Goal: Information Seeking & Learning: Learn about a topic

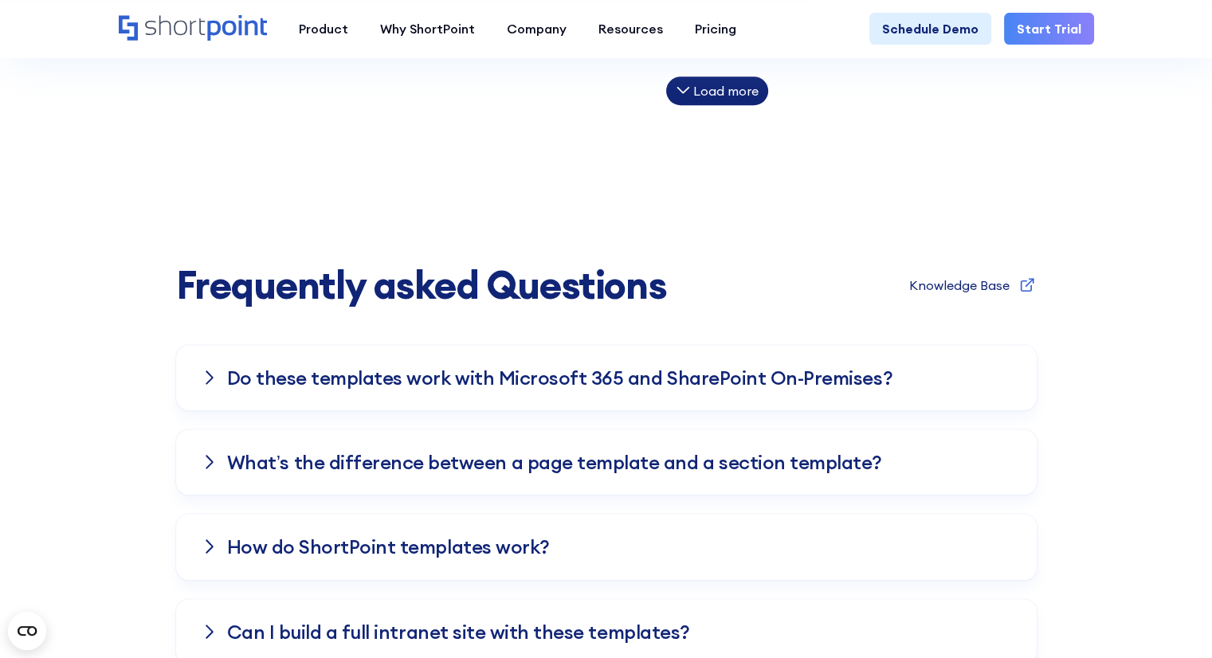
scroll to position [1354, 0]
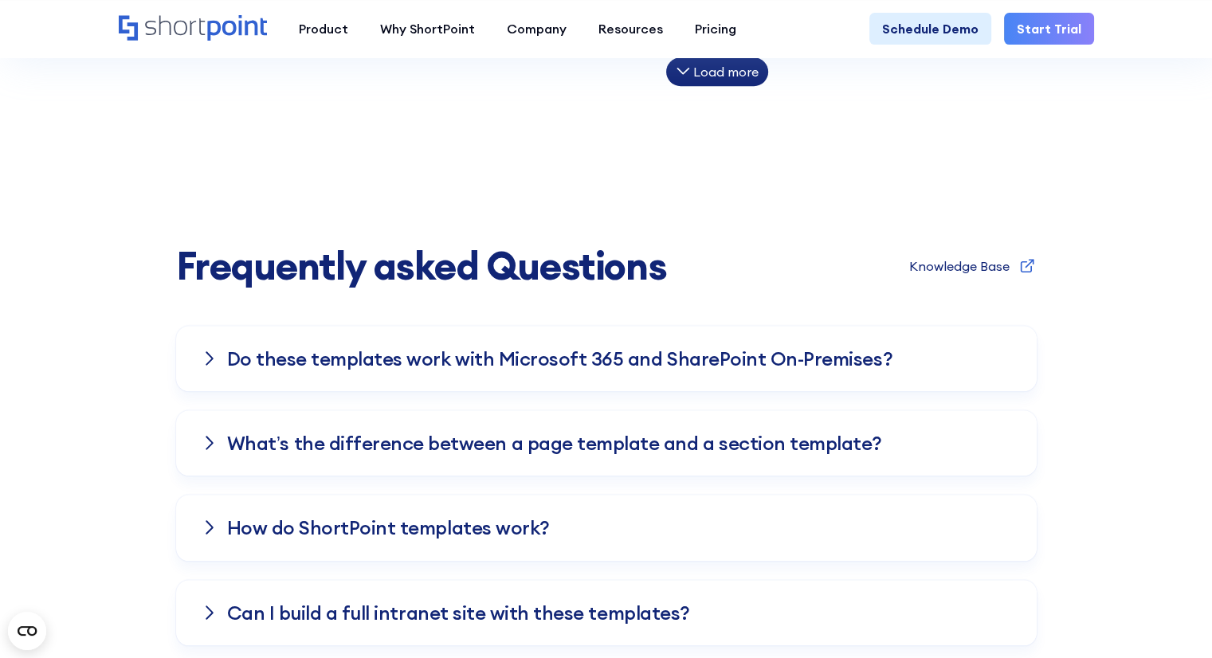
click at [217, 367] on div "Do these templates work with Microsoft 365 and SharePoint On-Premises?" at bounding box center [606, 358] width 860 height 65
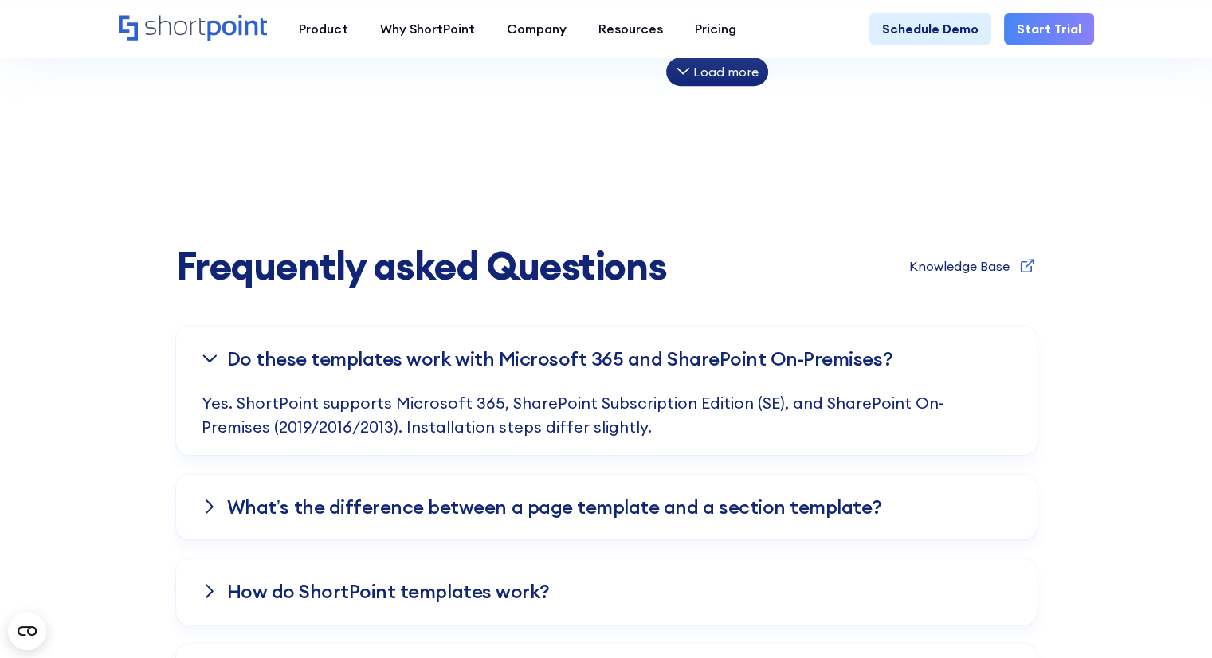
click at [230, 496] on h3 "What’s the difference between a page template and a section template?" at bounding box center [554, 506] width 655 height 21
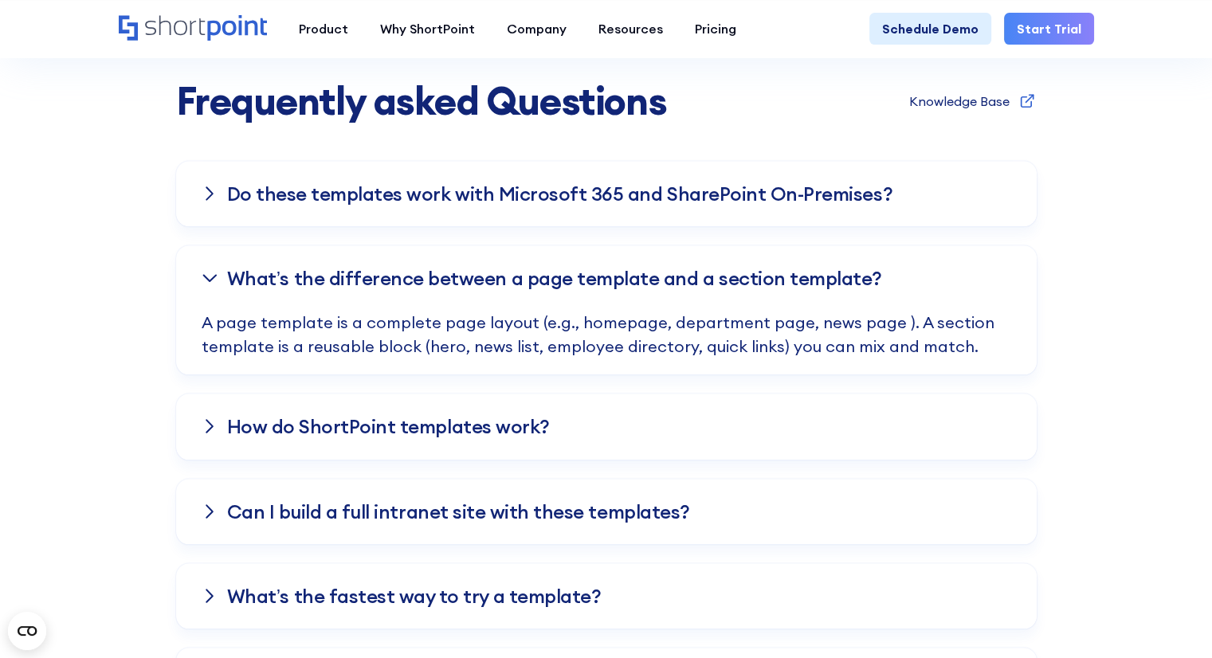
scroll to position [1593, 0]
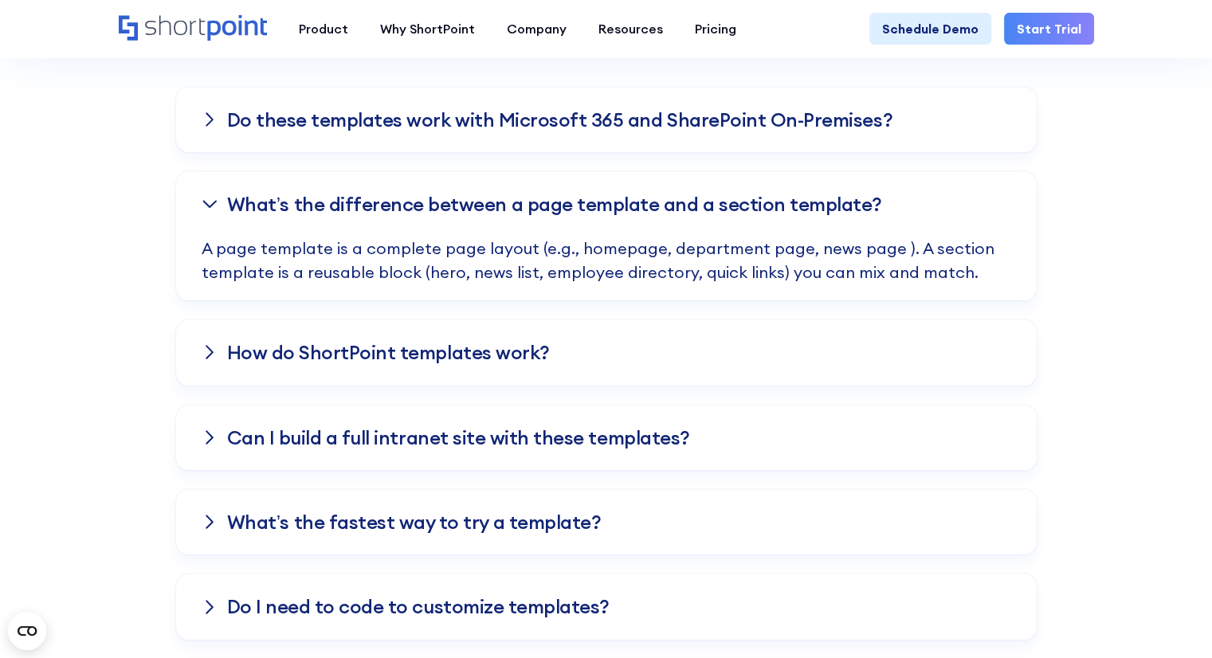
click at [247, 370] on div "How do ShortPoint templates work?" at bounding box center [606, 351] width 860 height 65
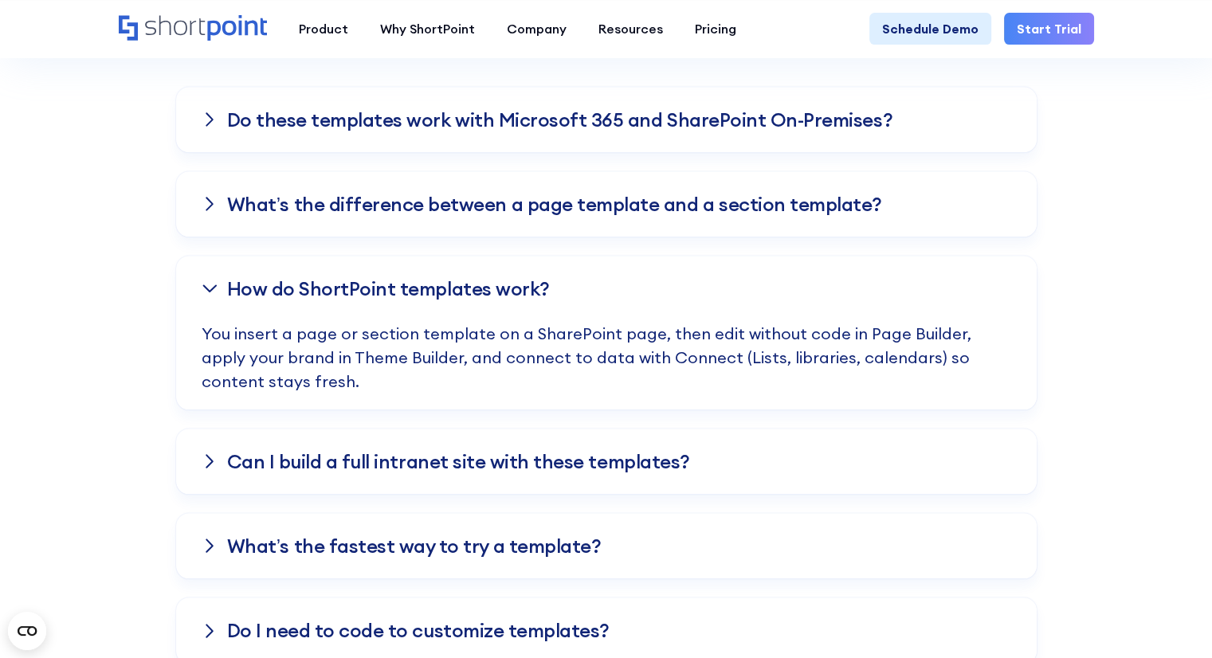
click at [253, 437] on div "Can I build a full intranet site with these templates?" at bounding box center [606, 461] width 860 height 65
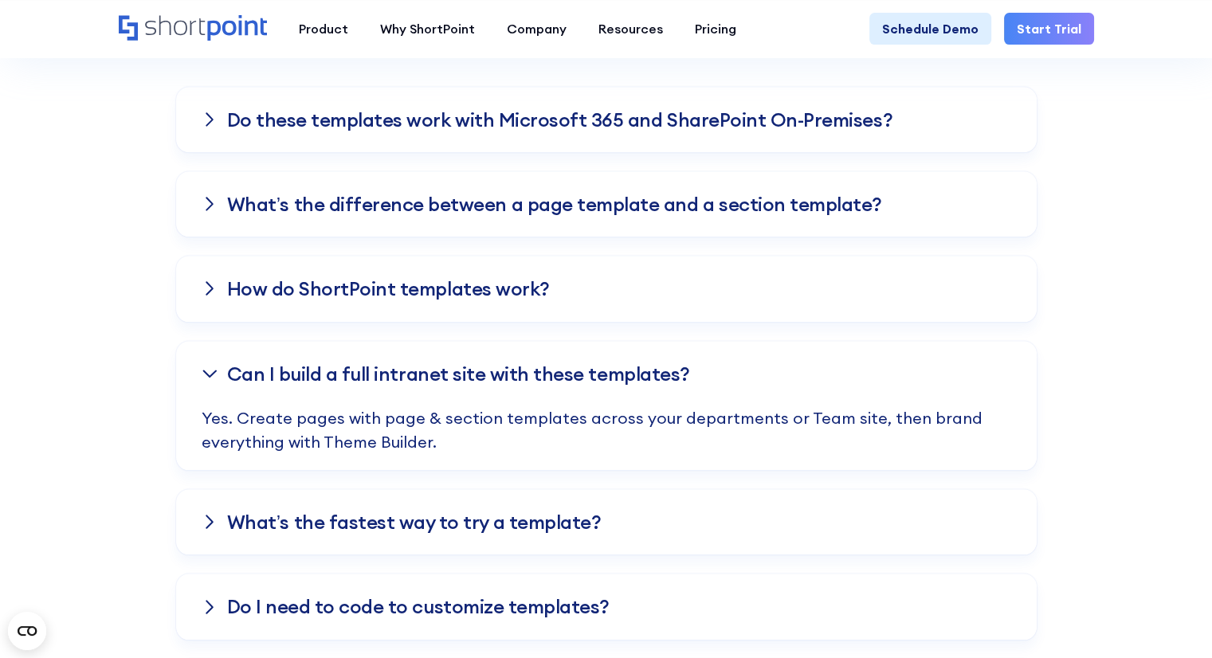
click at [265, 517] on h3 "What’s the fastest way to try a template?" at bounding box center [414, 521] width 374 height 21
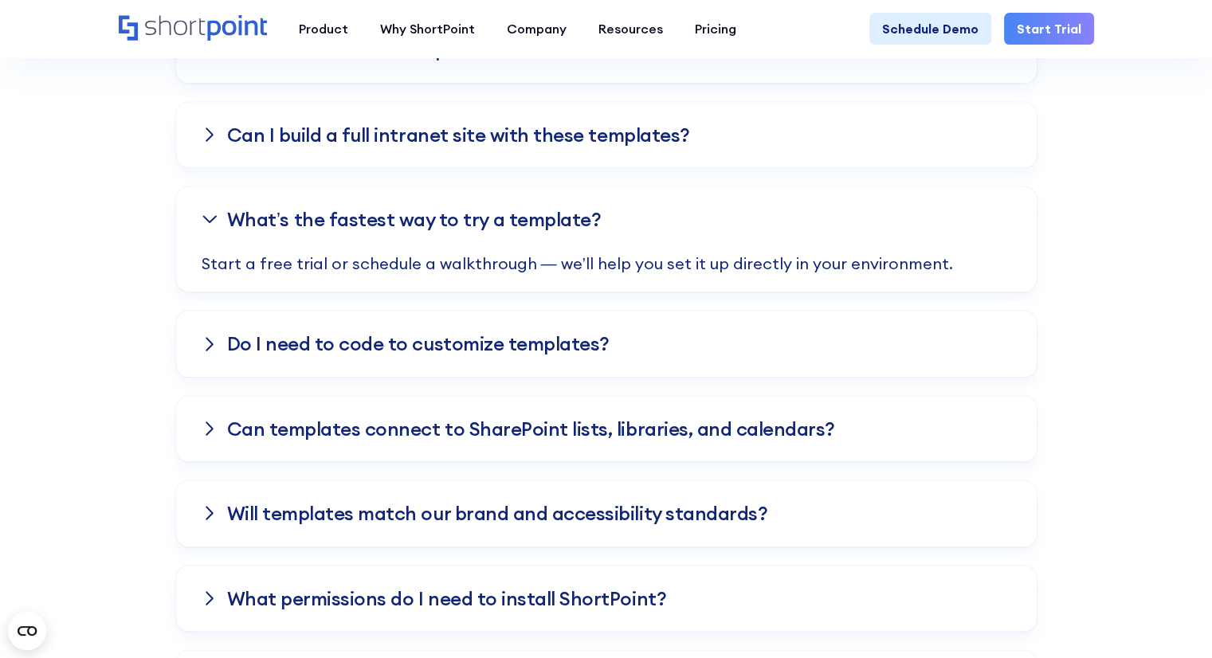
click at [284, 371] on div "Do I need to code to customize templates?" at bounding box center [606, 343] width 860 height 65
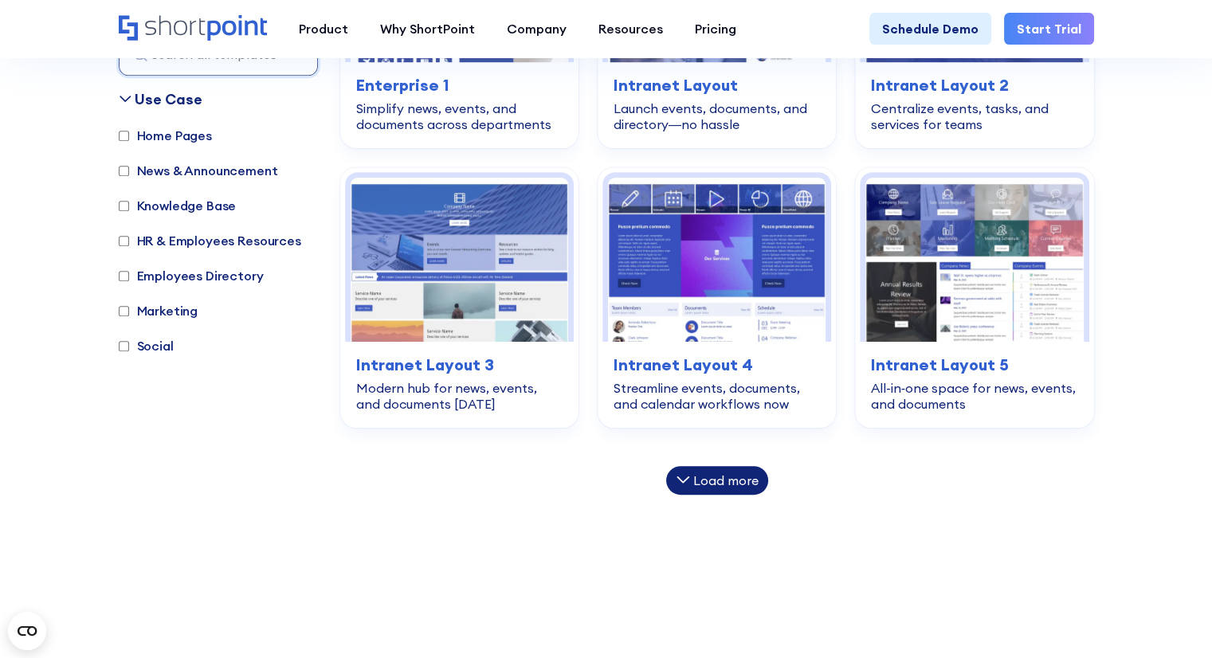
scroll to position [956, 0]
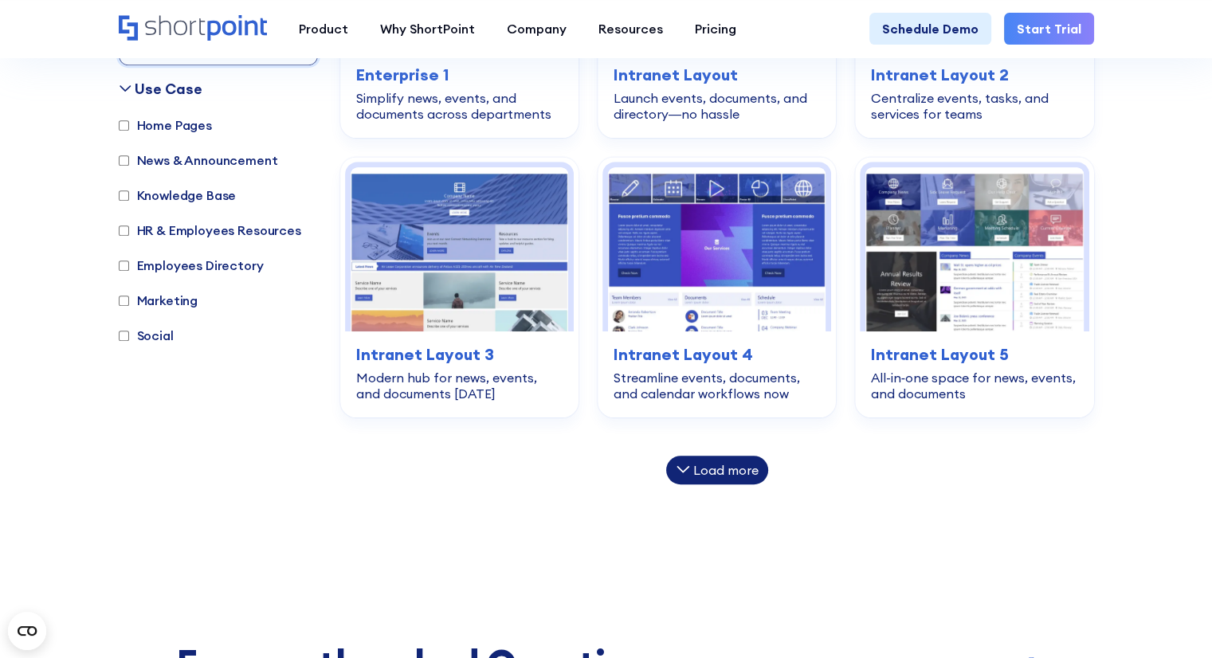
click at [715, 476] on div "Load more" at bounding box center [717, 470] width 102 height 29
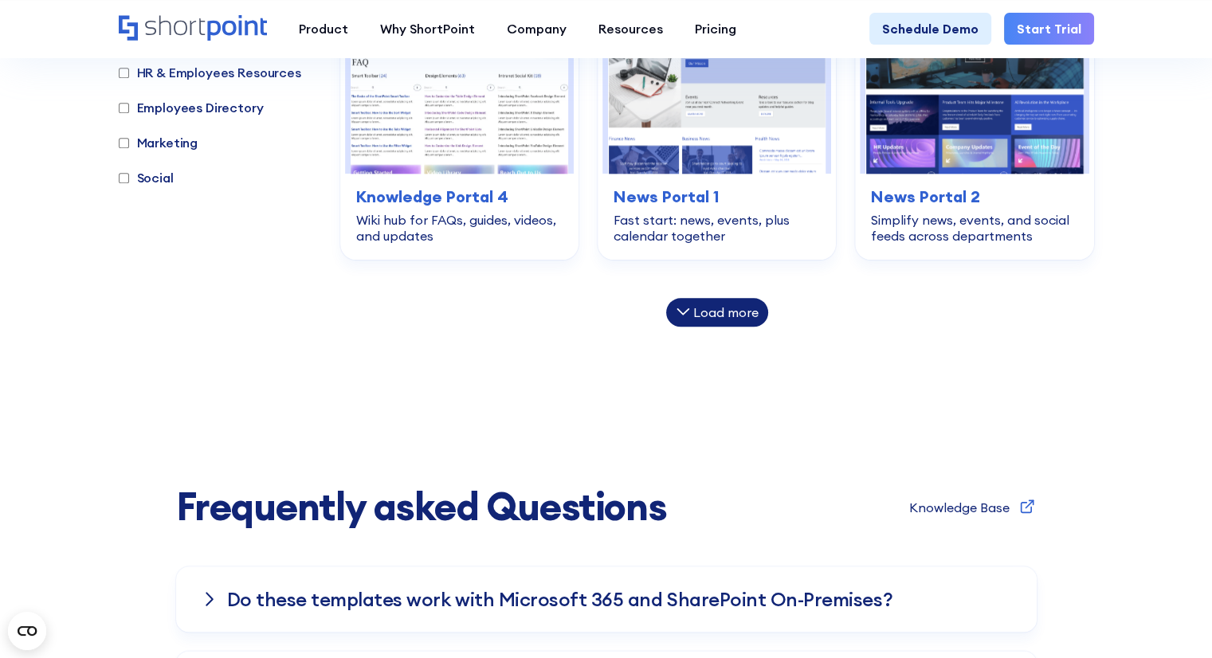
scroll to position [1593, 0]
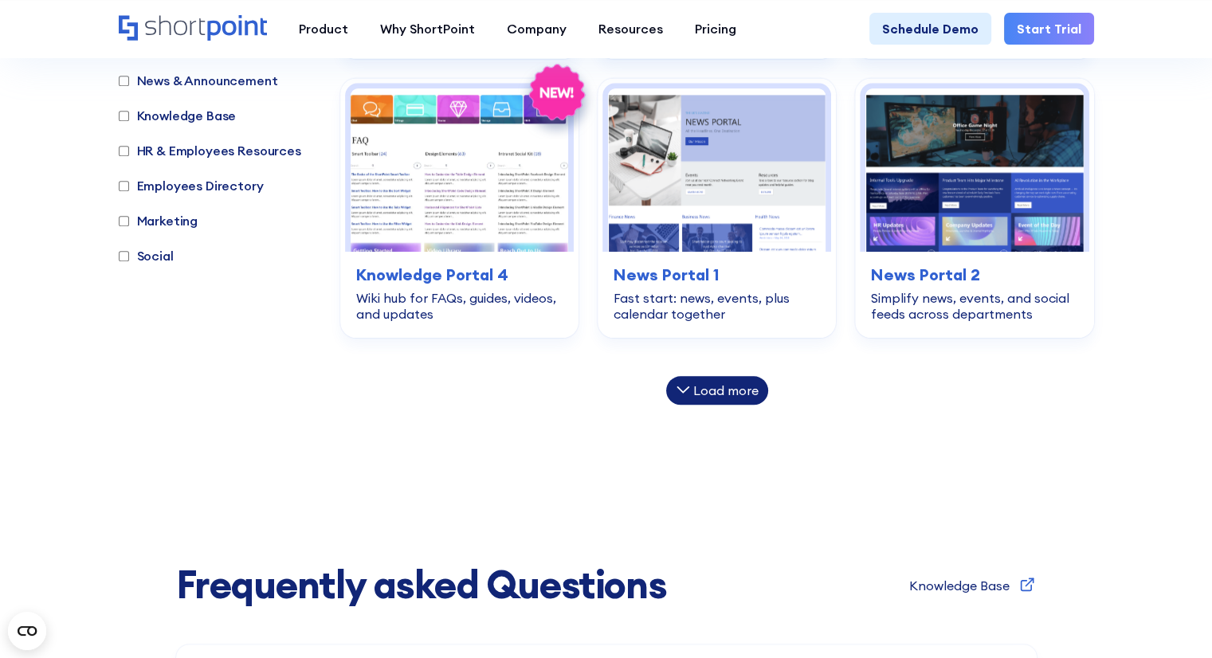
click at [739, 394] on div "Load more" at bounding box center [725, 390] width 65 height 13
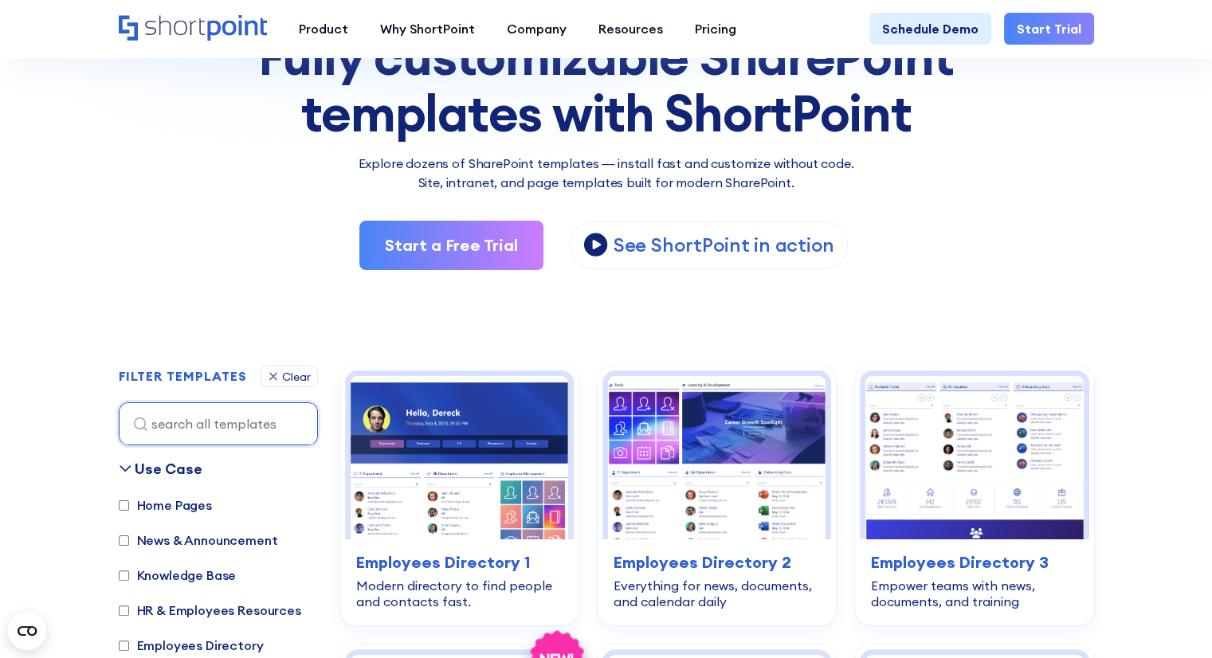
scroll to position [159, 0]
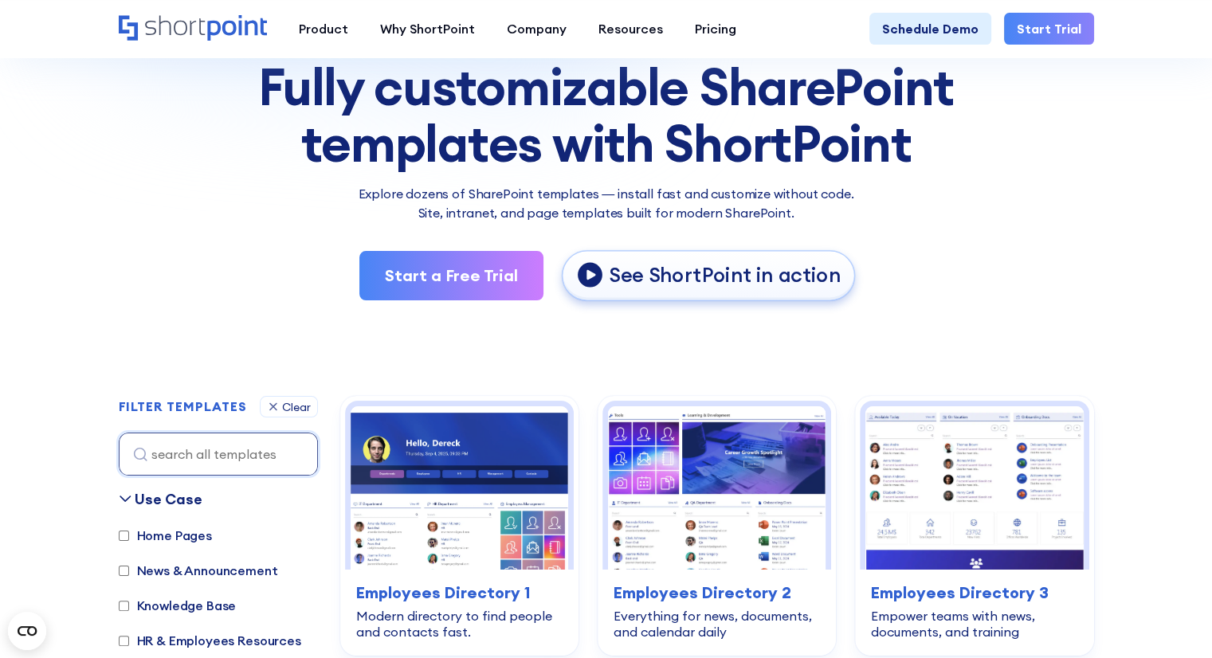
click at [682, 290] on link "See ShortPoint in action" at bounding box center [708, 276] width 293 height 50
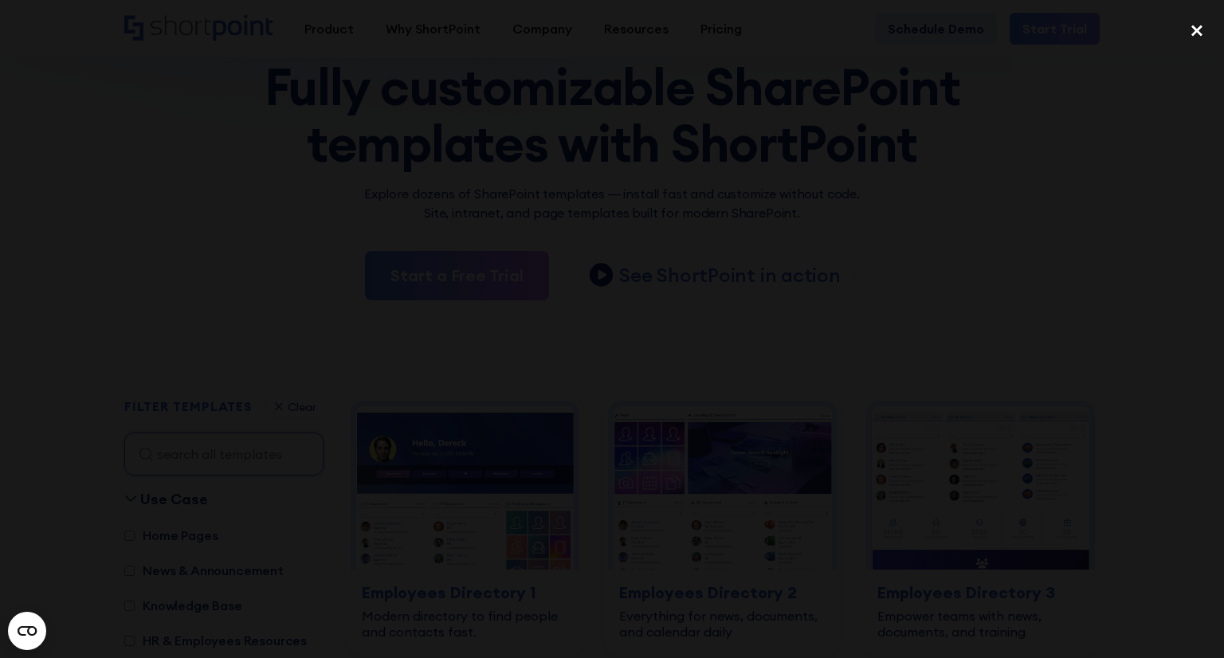
click at [1197, 29] on div "close lightbox" at bounding box center [1196, 31] width 54 height 35
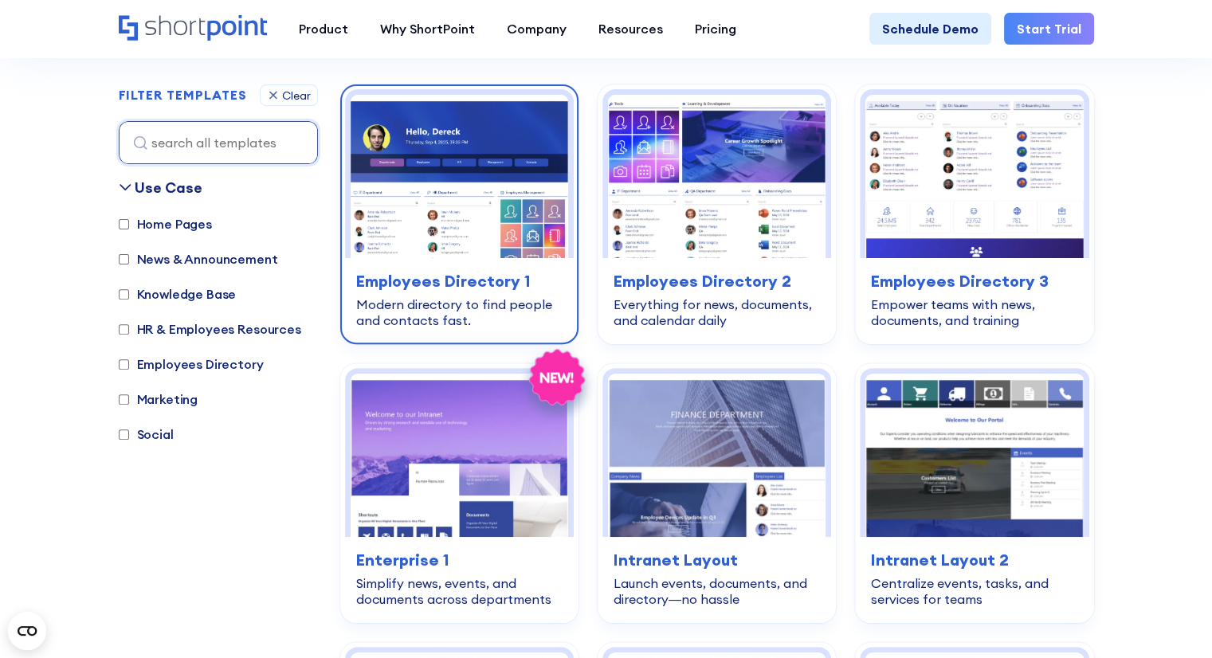
scroll to position [478, 0]
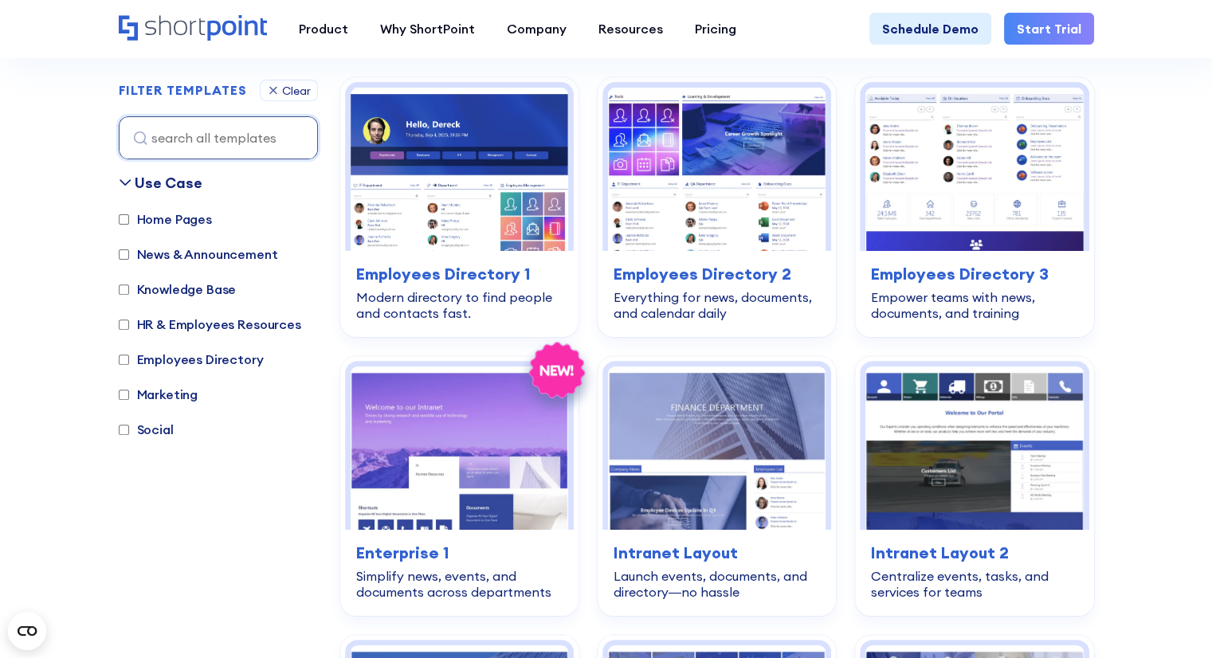
click at [140, 221] on label "Home Pages" at bounding box center [165, 219] width 93 height 19
click at [129, 221] on input "Home Pages" at bounding box center [124, 219] width 10 height 10
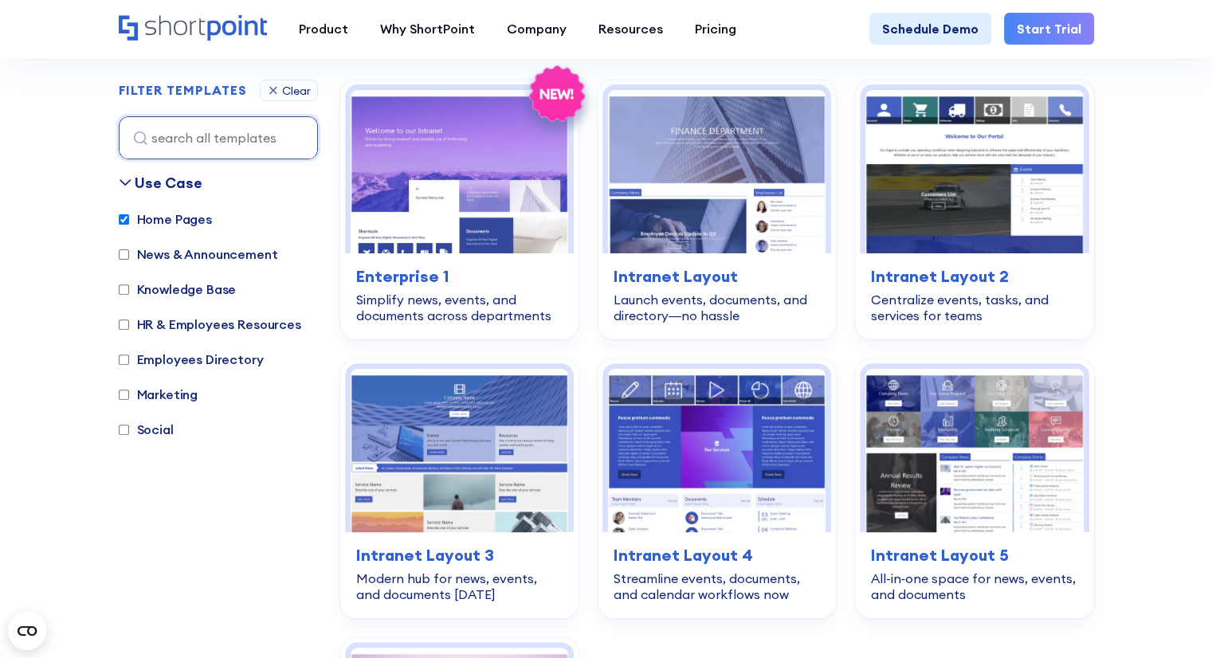
scroll to position [475, 0]
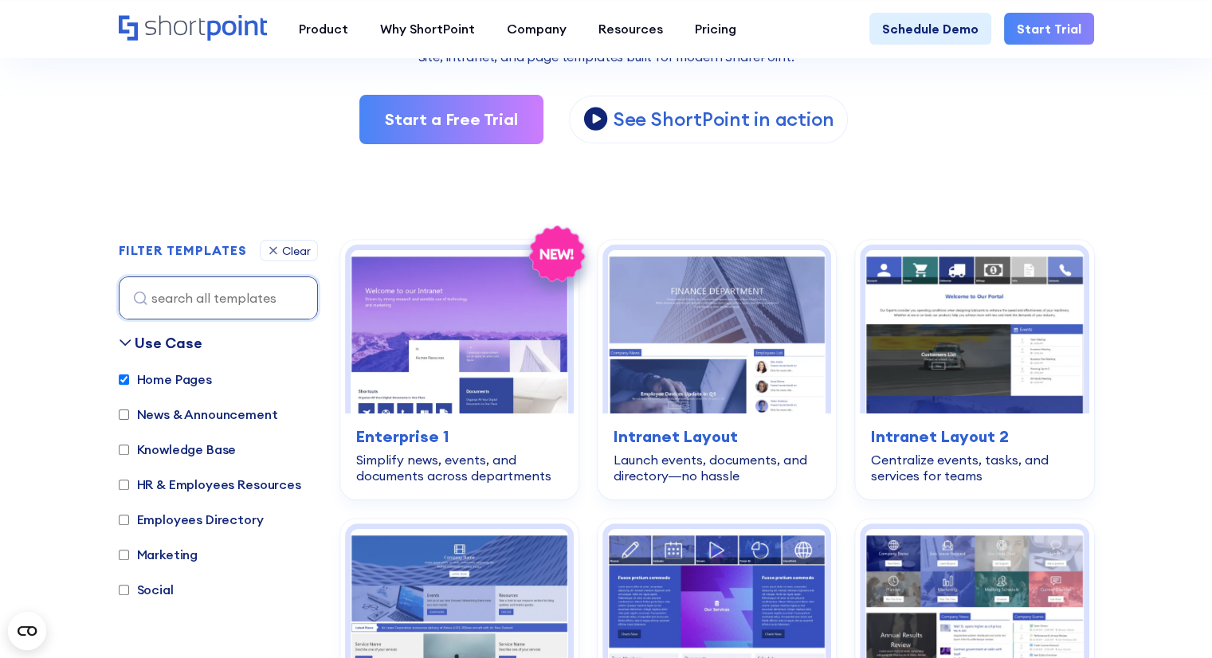
click at [151, 386] on label "Home Pages" at bounding box center [165, 379] width 93 height 19
click at [129, 385] on input "Home Pages" at bounding box center [124, 379] width 10 height 10
checkbox input "false"
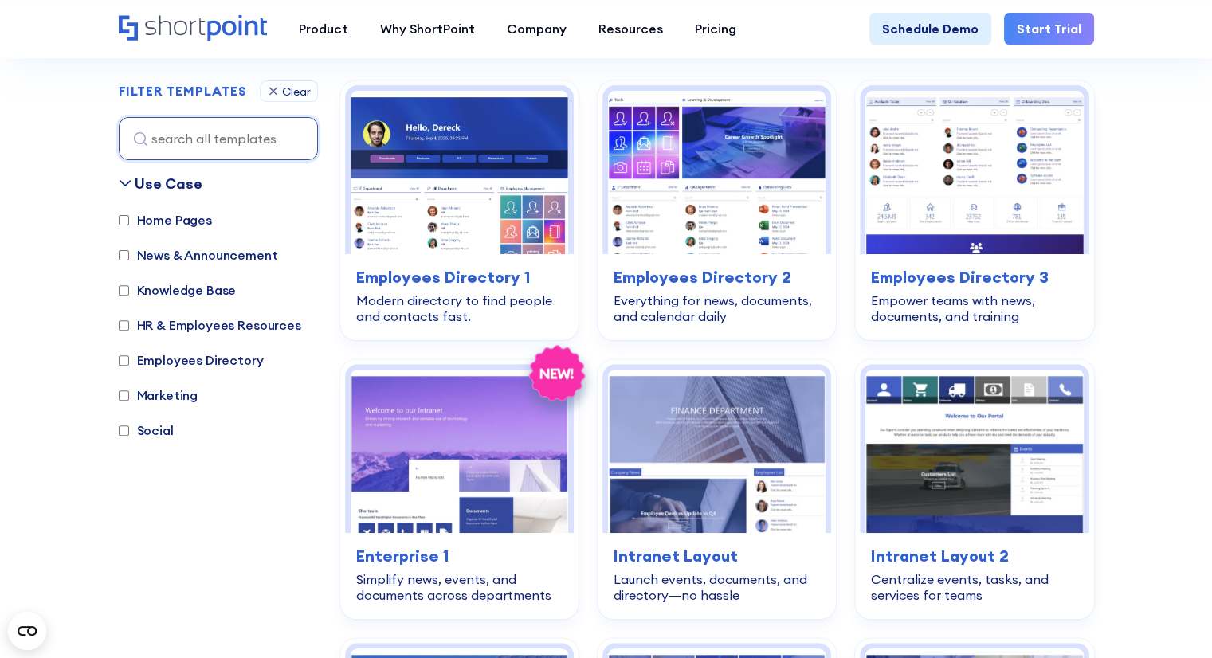
click at [167, 249] on label "News & Announcement" at bounding box center [198, 254] width 159 height 19
click at [129, 250] on input "News & Announcement" at bounding box center [124, 255] width 10 height 10
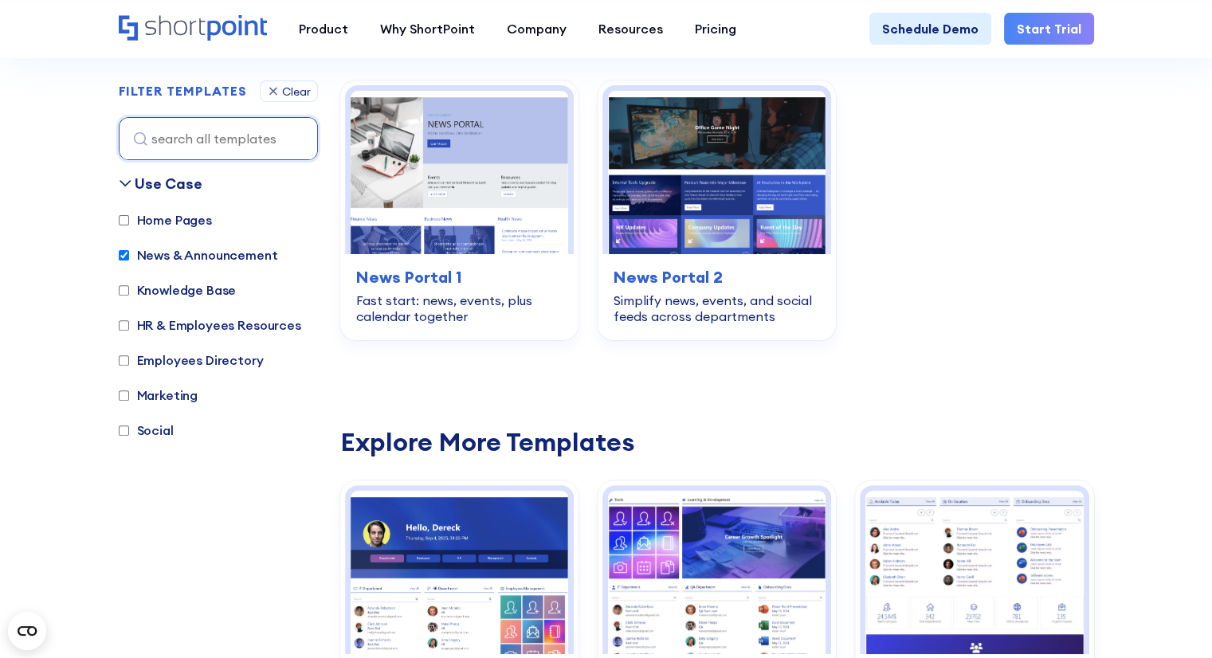
click at [167, 249] on label "News & Announcement" at bounding box center [198, 254] width 159 height 19
click at [129, 250] on input "News & Announcement" at bounding box center [124, 255] width 10 height 10
checkbox input "false"
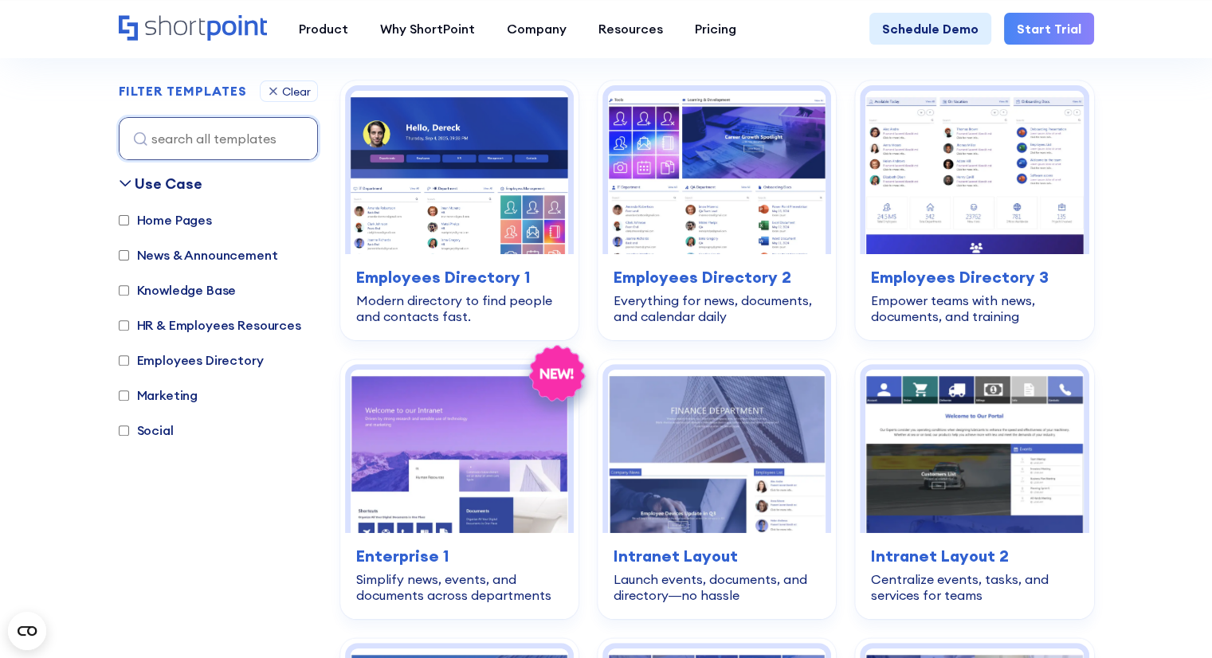
click at [172, 288] on label "Knowledge Base" at bounding box center [178, 289] width 118 height 19
click at [129, 288] on input "Knowledge Base" at bounding box center [124, 290] width 10 height 10
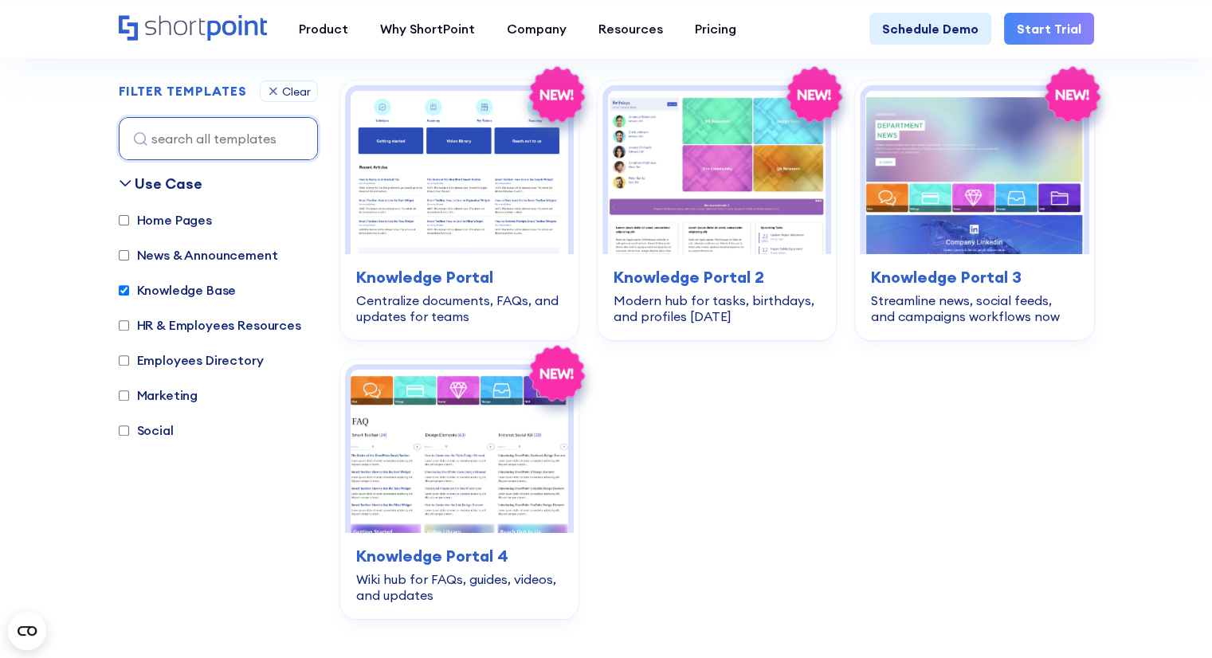
click at [172, 288] on label "Knowledge Base" at bounding box center [178, 289] width 118 height 19
click at [129, 288] on input "Knowledge Base" at bounding box center [124, 290] width 10 height 10
checkbox input "false"
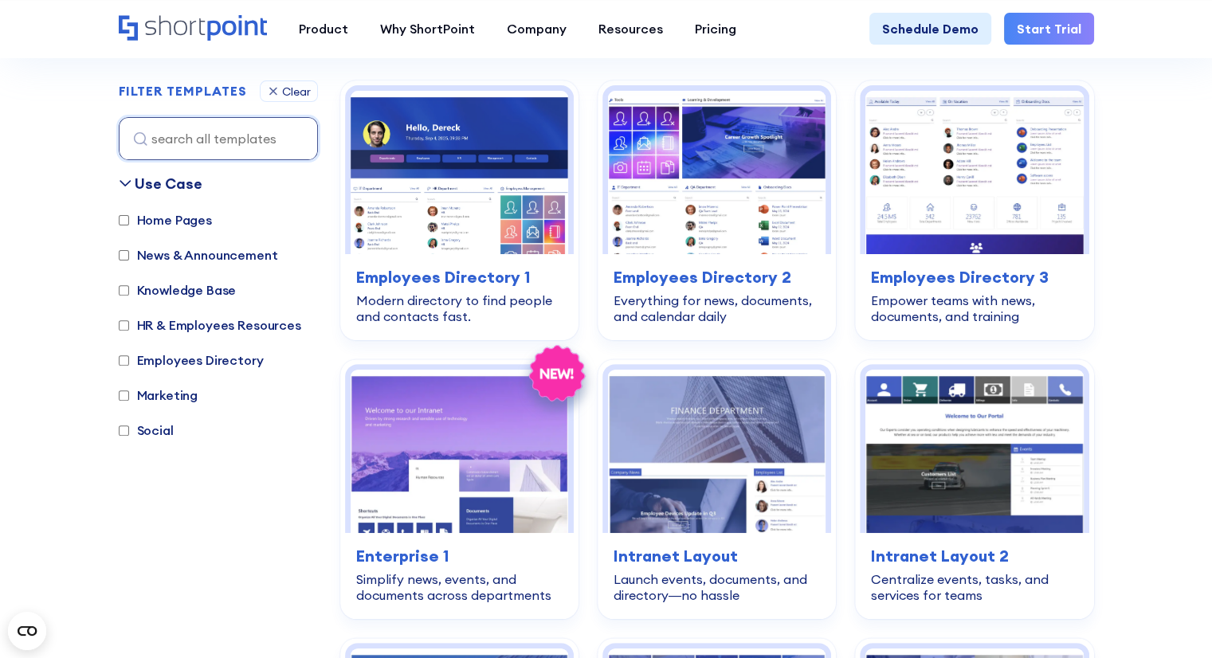
click at [167, 323] on label "HR & Employees Resources" at bounding box center [210, 324] width 182 height 19
click at [129, 323] on input "HR & Employees Resources" at bounding box center [124, 325] width 10 height 10
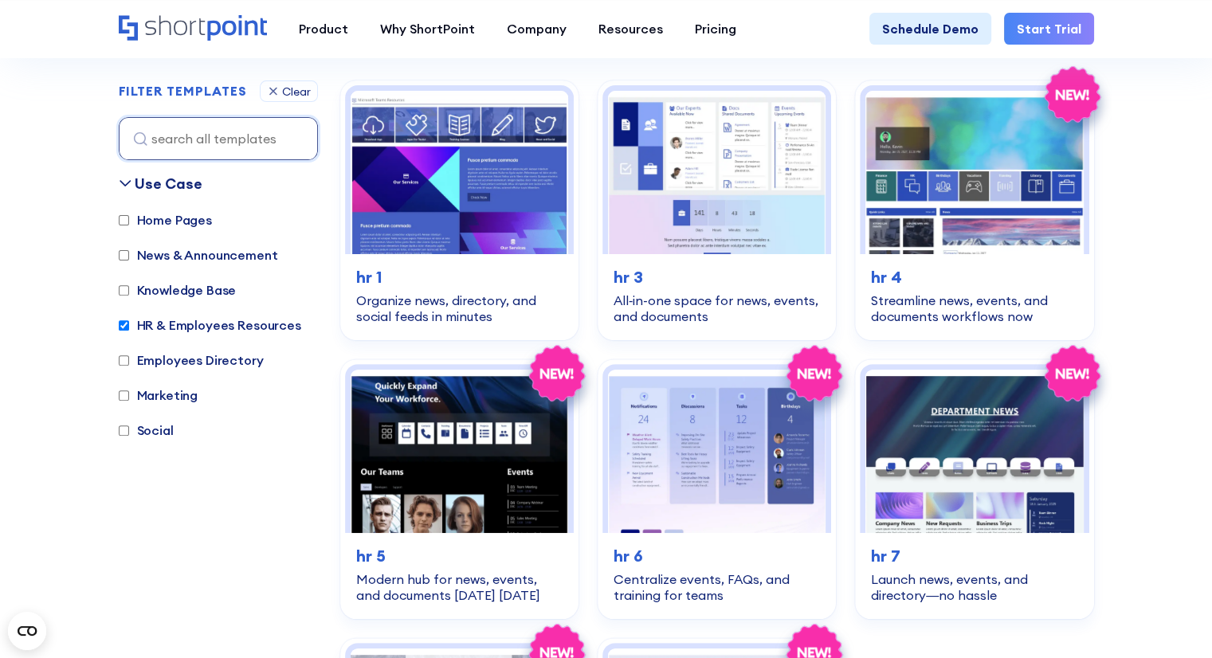
click at [178, 326] on label "HR & Employees Resources" at bounding box center [210, 324] width 182 height 19
click at [129, 326] on input "HR & Employees Resources" at bounding box center [124, 325] width 10 height 10
checkbox input "false"
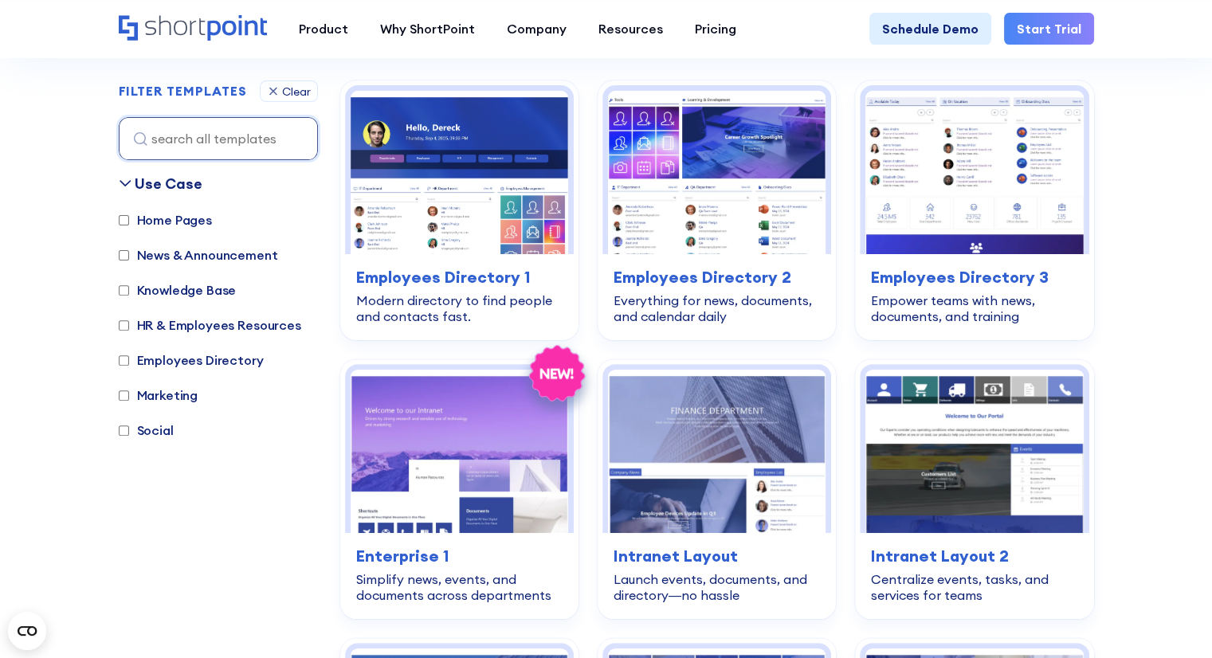
click at [186, 364] on label "Employees Directory" at bounding box center [191, 360] width 145 height 19
click at [129, 364] on input "Employees Directory" at bounding box center [124, 360] width 10 height 10
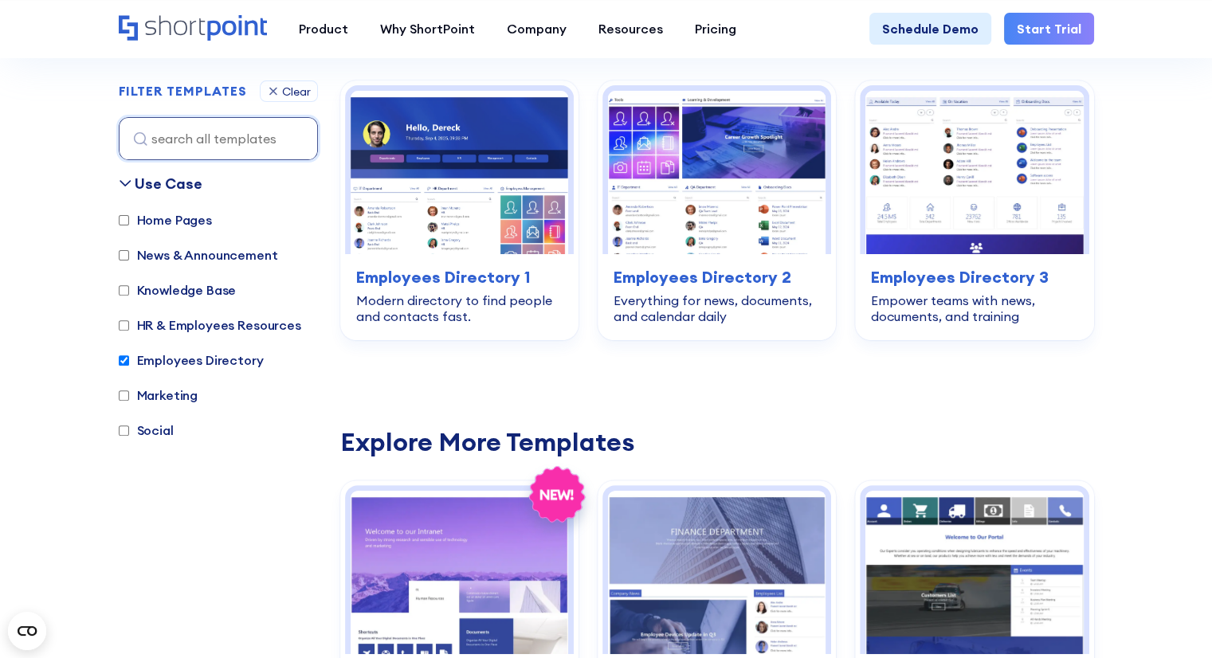
click at [186, 364] on label "Employees Directory" at bounding box center [191, 360] width 145 height 19
click at [129, 364] on input "Employees Directory" at bounding box center [124, 360] width 10 height 10
checkbox input "false"
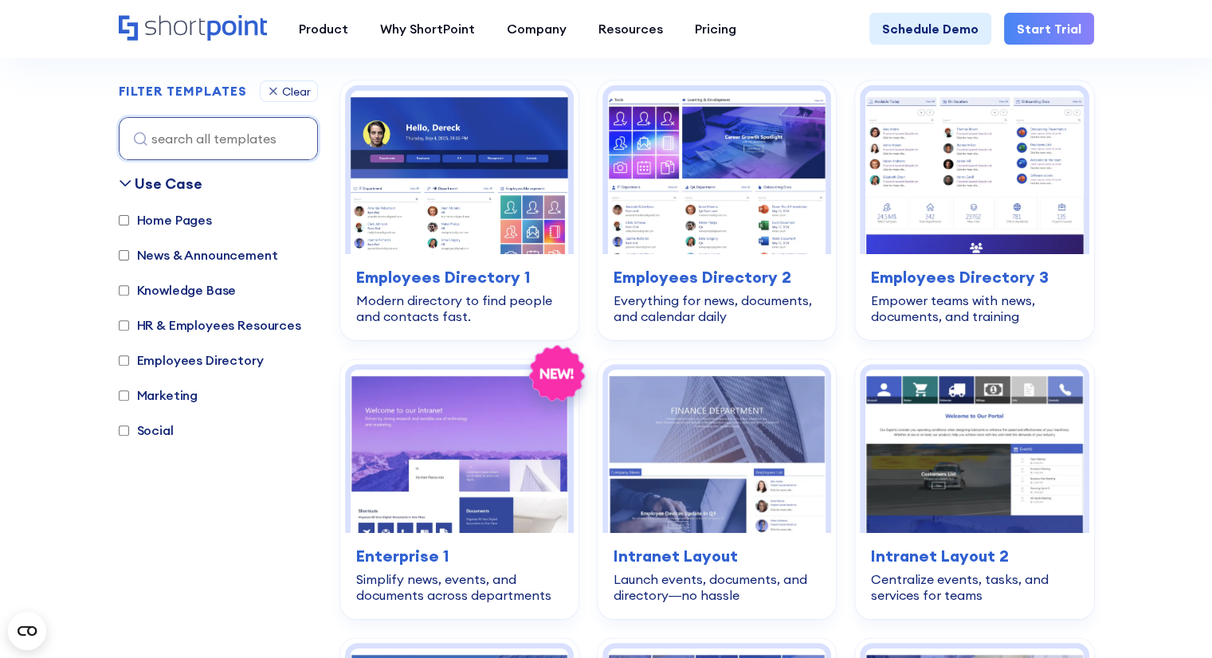
click at [171, 395] on label "Marketing" at bounding box center [159, 395] width 80 height 19
click at [129, 395] on input "Marketing" at bounding box center [124, 395] width 10 height 10
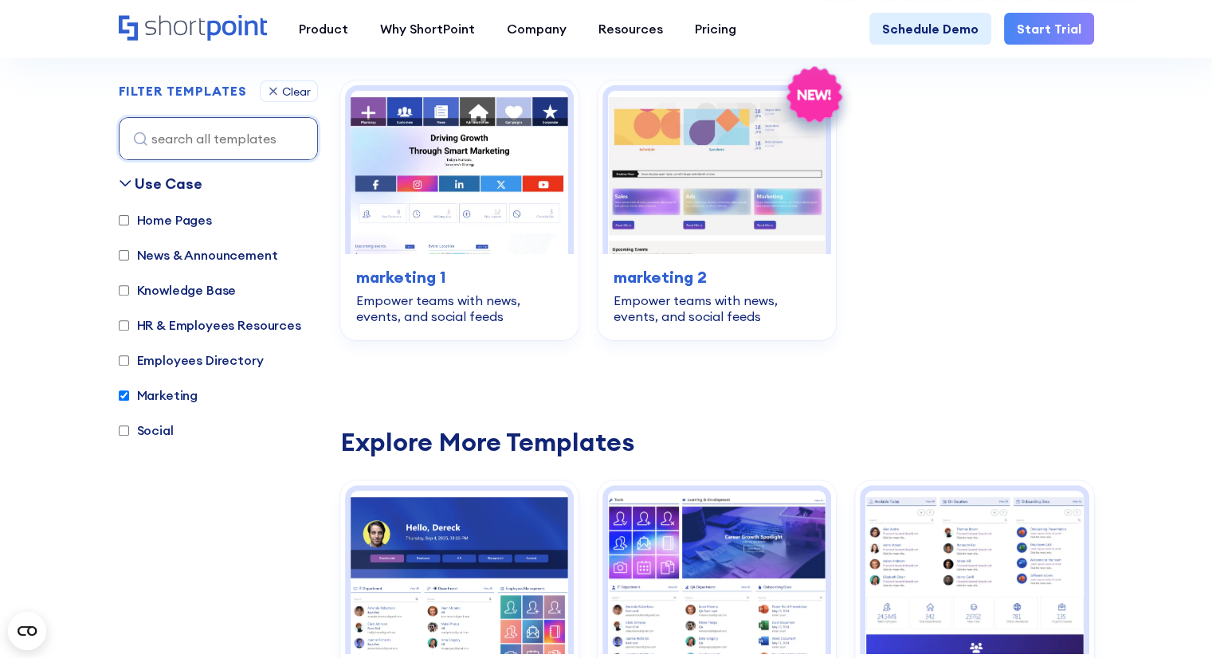
click at [171, 395] on label "Marketing" at bounding box center [159, 395] width 80 height 19
click at [129, 395] on input "Marketing" at bounding box center [124, 395] width 10 height 10
checkbox input "false"
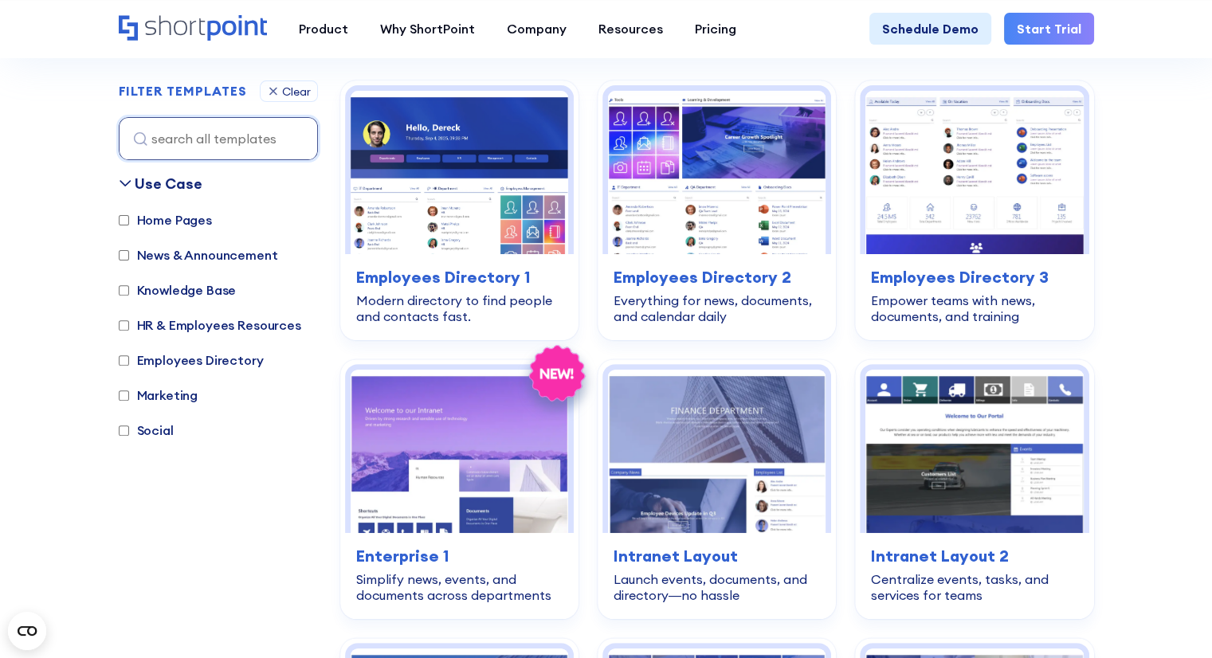
click at [171, 423] on label "Social" at bounding box center [146, 430] width 55 height 19
click at [129, 425] on input "Social" at bounding box center [124, 430] width 10 height 10
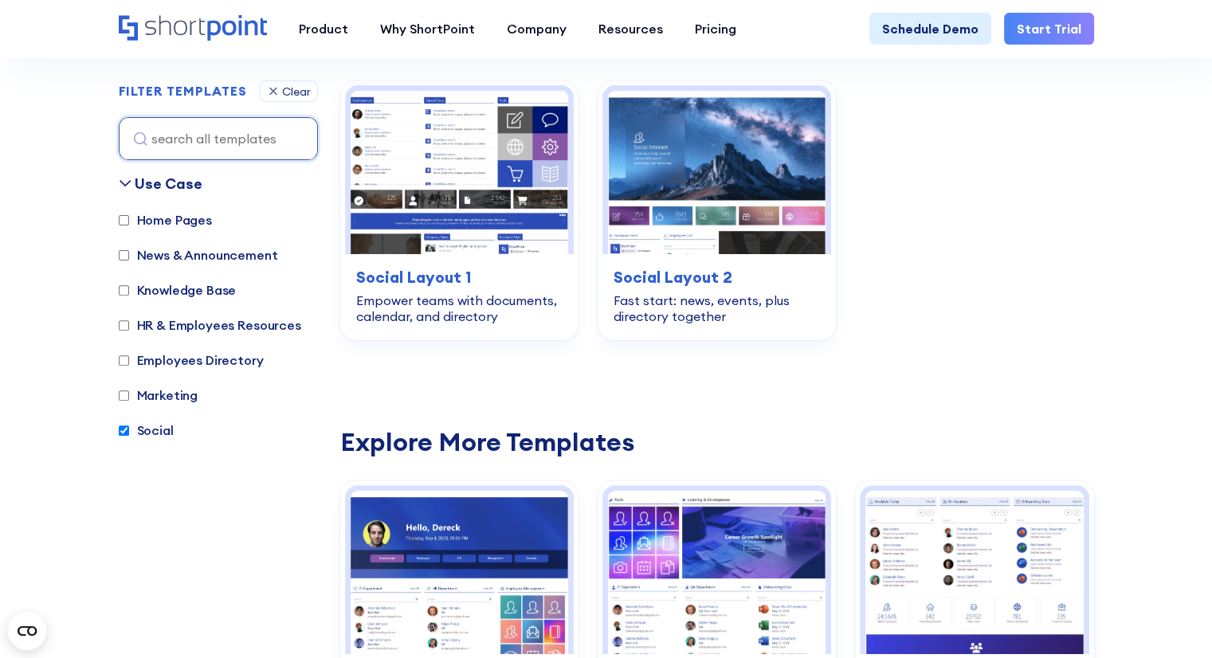
click at [171, 423] on label "Social" at bounding box center [146, 430] width 55 height 19
click at [129, 425] on input "Social" at bounding box center [124, 430] width 10 height 10
checkbox input "false"
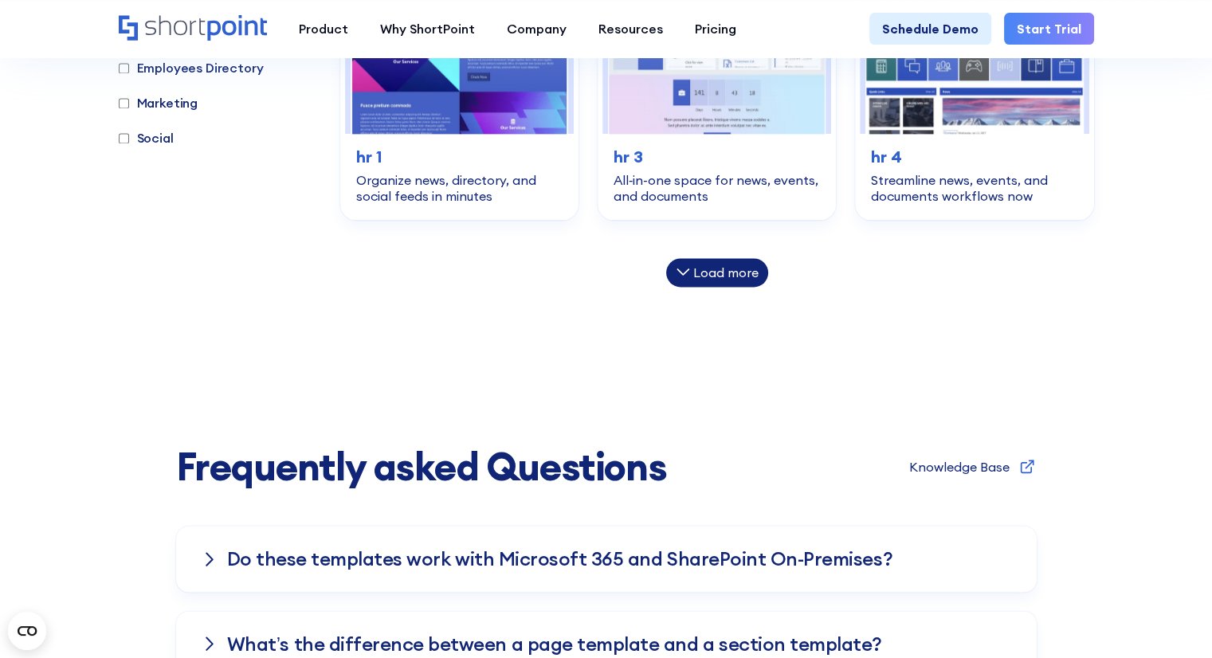
scroll to position [2148, 0]
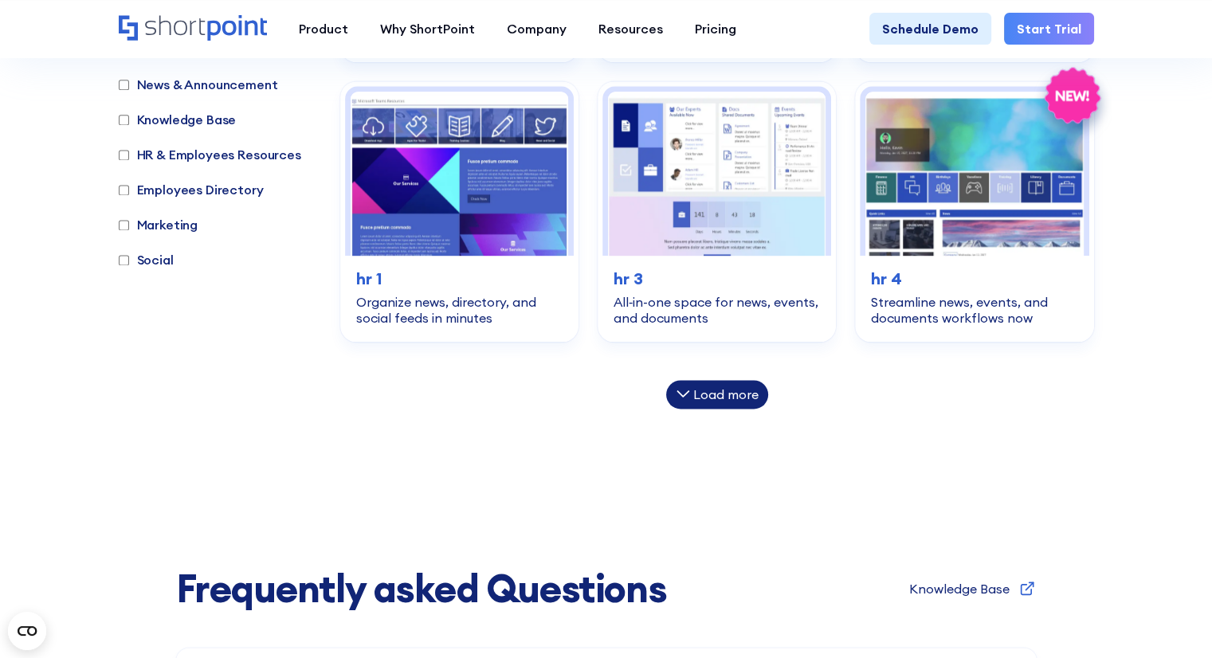
click at [723, 390] on div "Load more" at bounding box center [725, 394] width 65 height 13
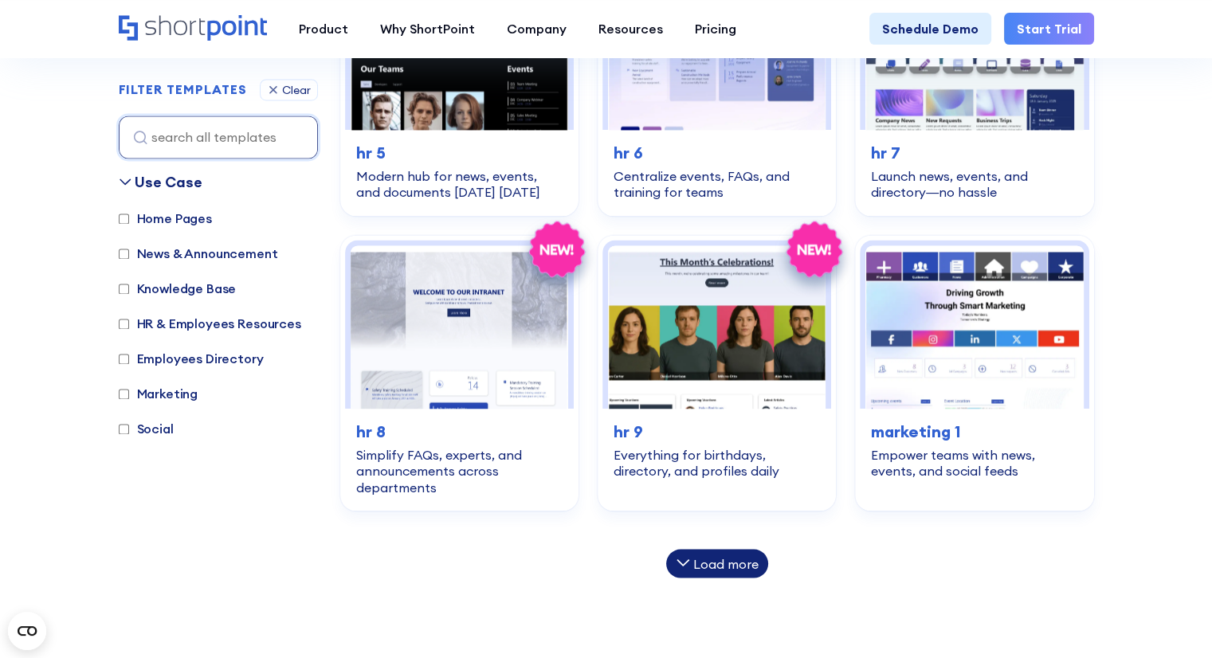
scroll to position [2546, 0]
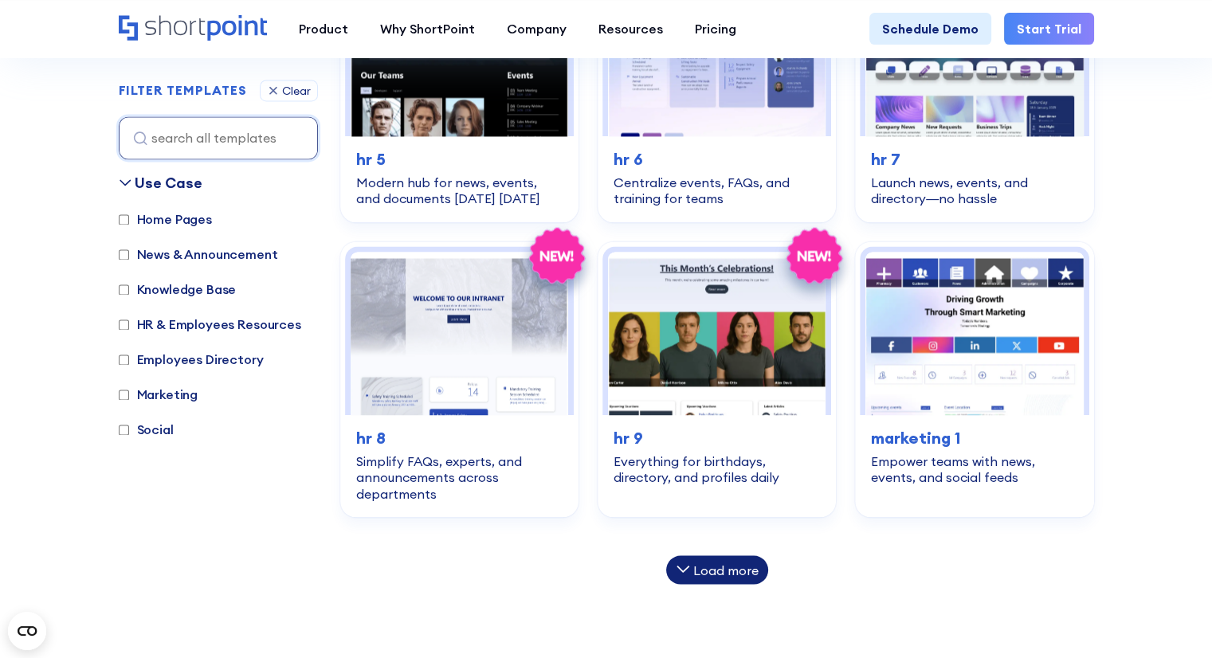
click at [716, 566] on div "Load more" at bounding box center [725, 569] width 65 height 13
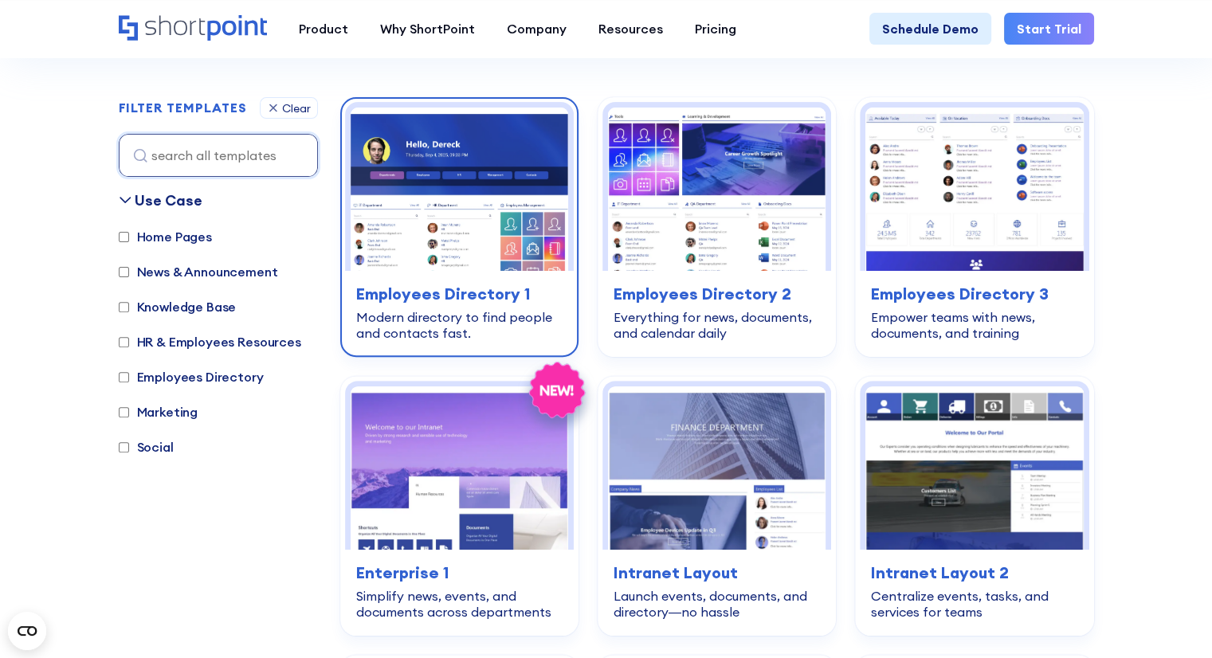
scroll to position [478, 0]
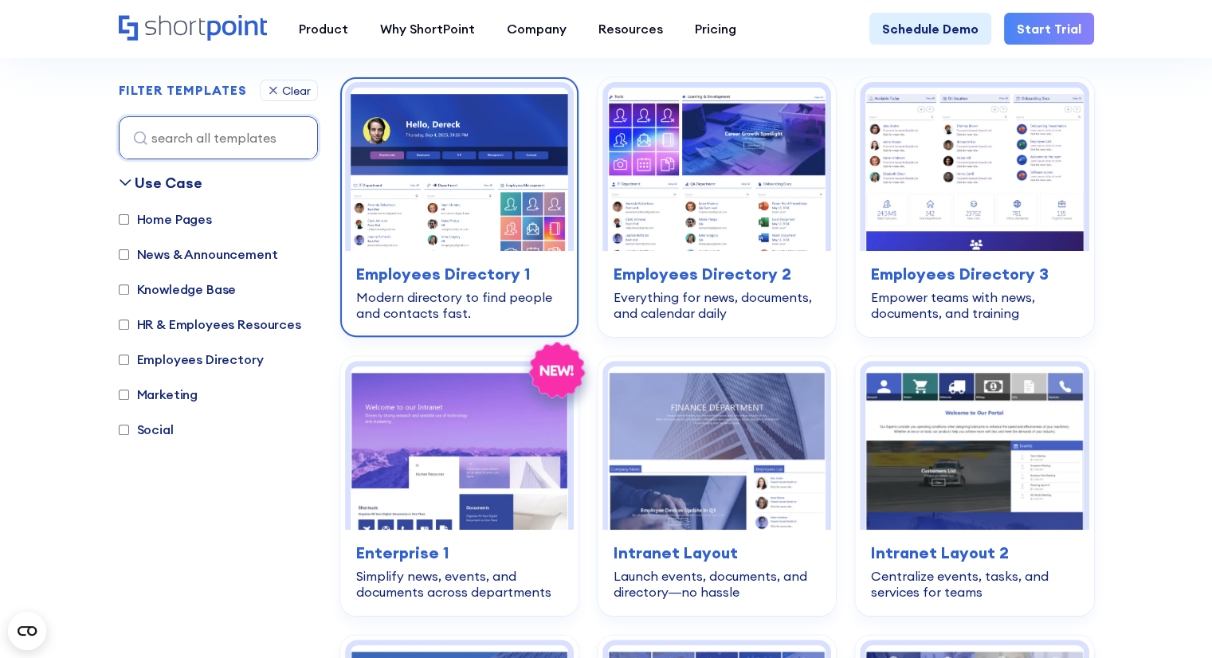
click at [450, 294] on div "Modern directory to find people and contacts fast." at bounding box center [459, 305] width 206 height 32
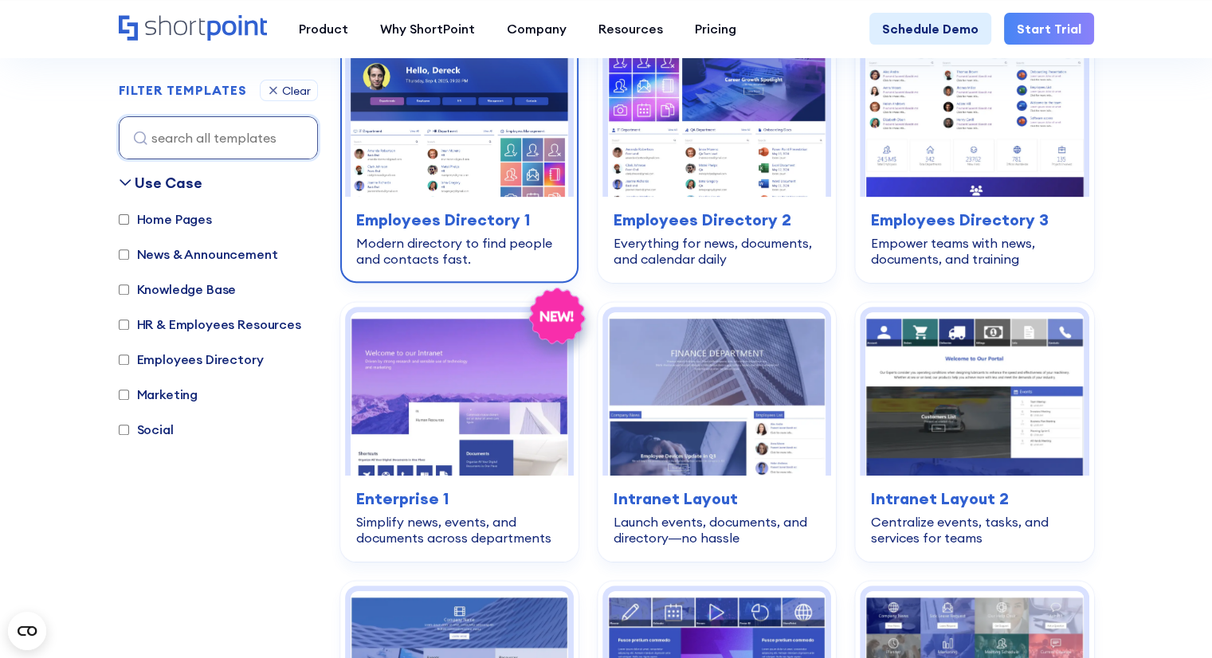
scroll to position [637, 0]
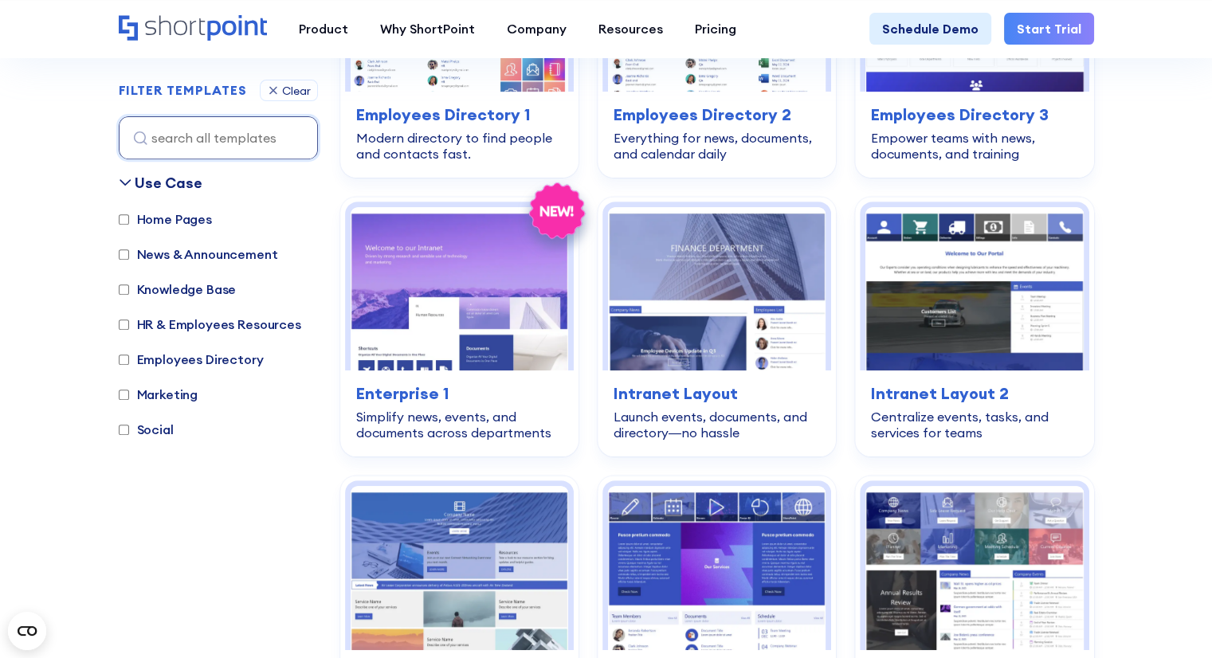
click at [119, 186] on icon at bounding box center [125, 182] width 13 height 13
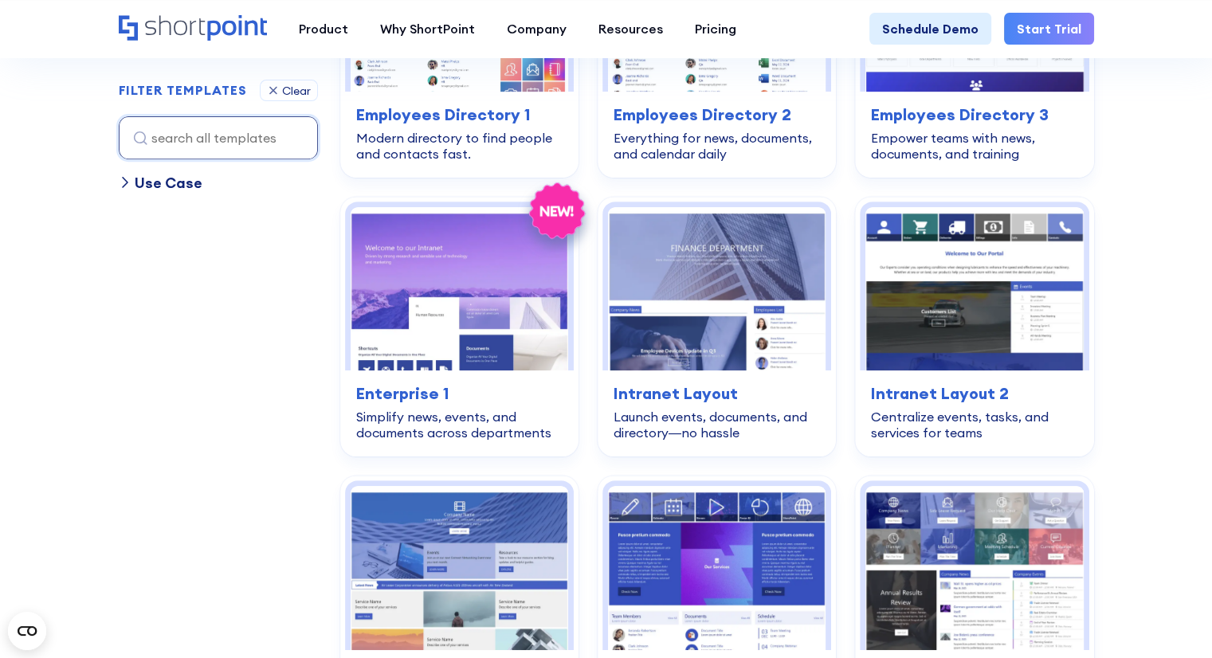
click at [124, 183] on icon at bounding box center [125, 182] width 5 height 10
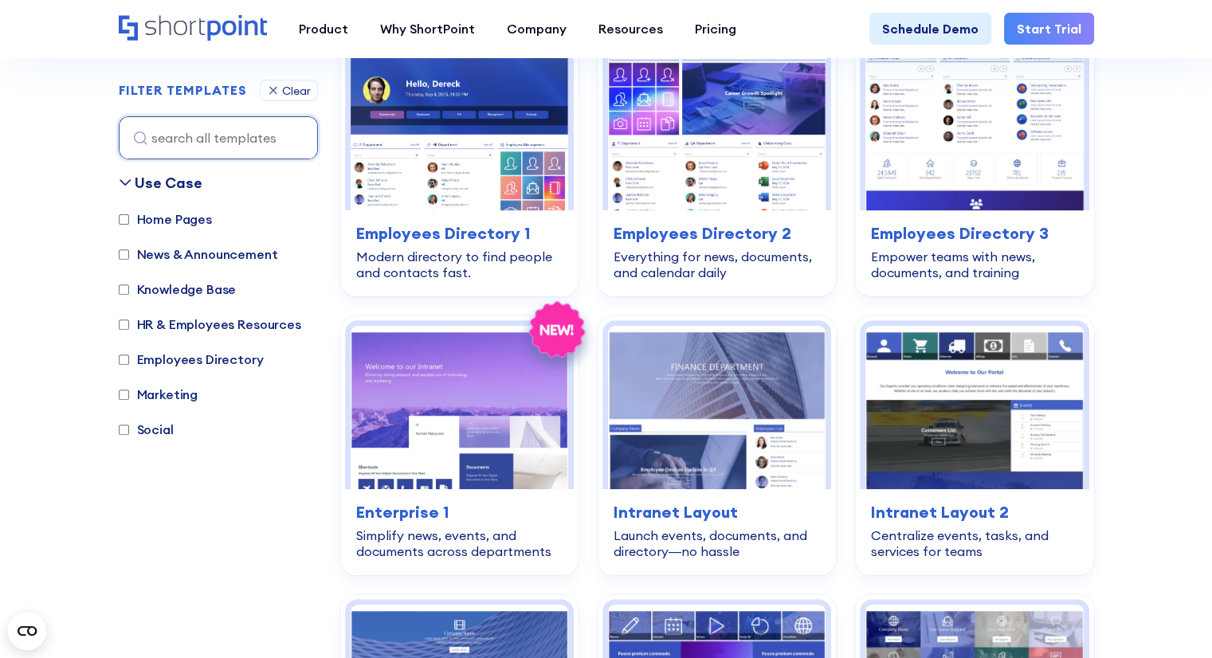
scroll to position [478, 0]
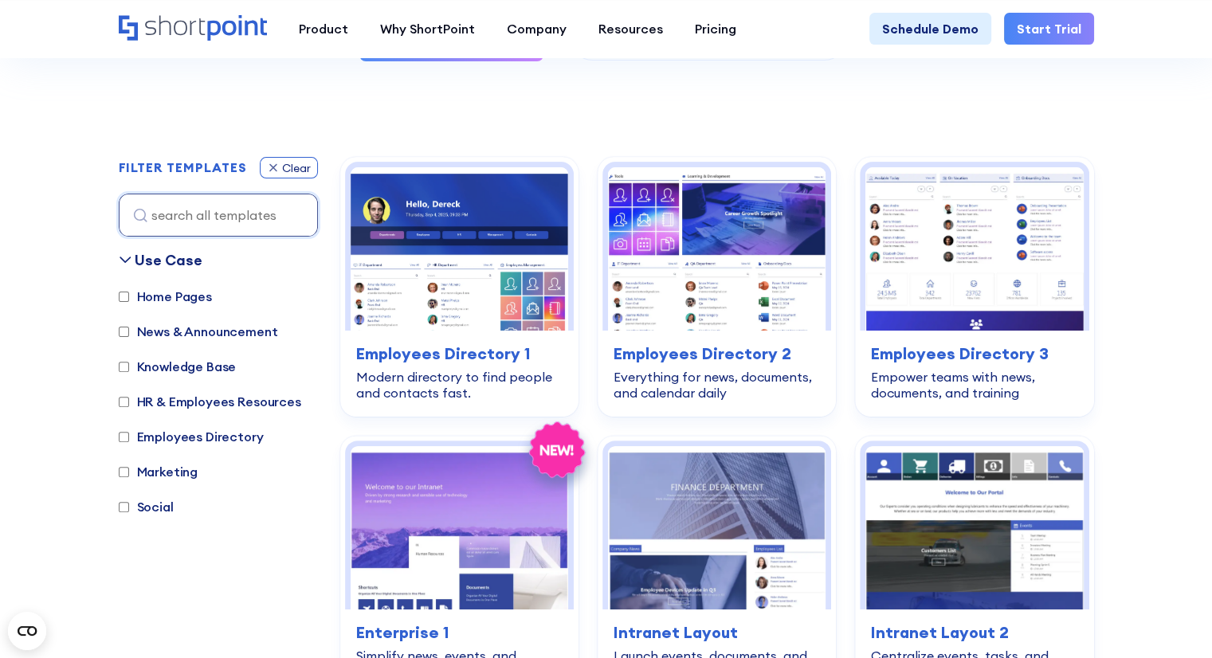
click at [301, 167] on div "Clear" at bounding box center [296, 168] width 29 height 11
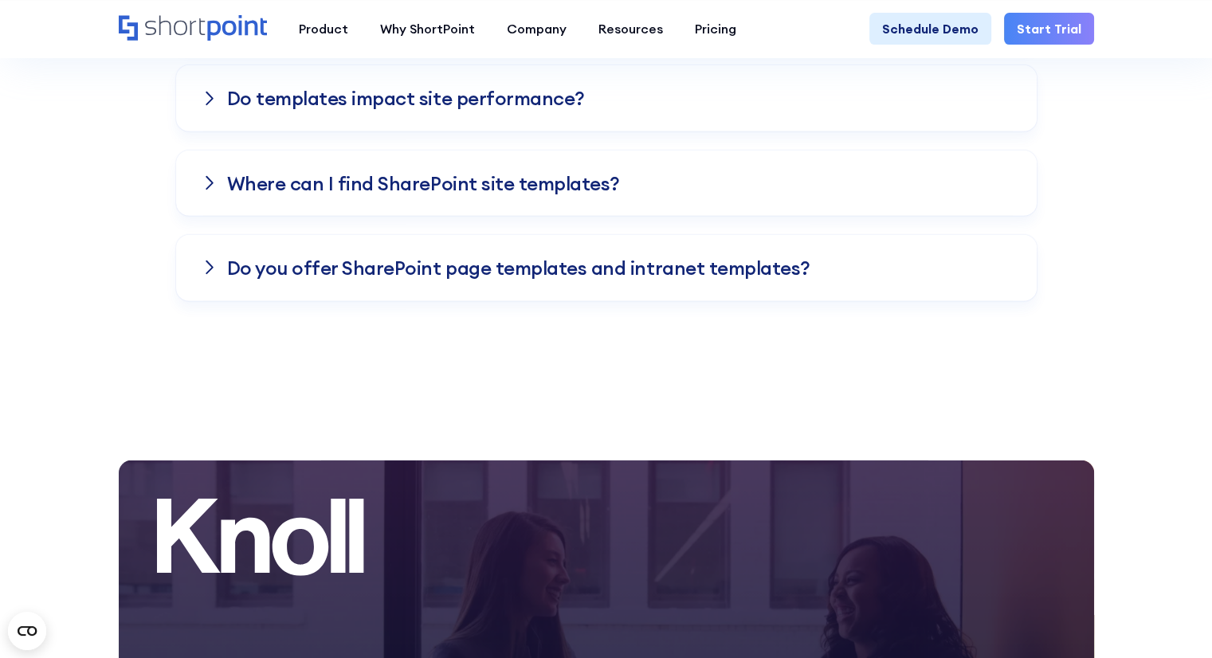
scroll to position [4458, 0]
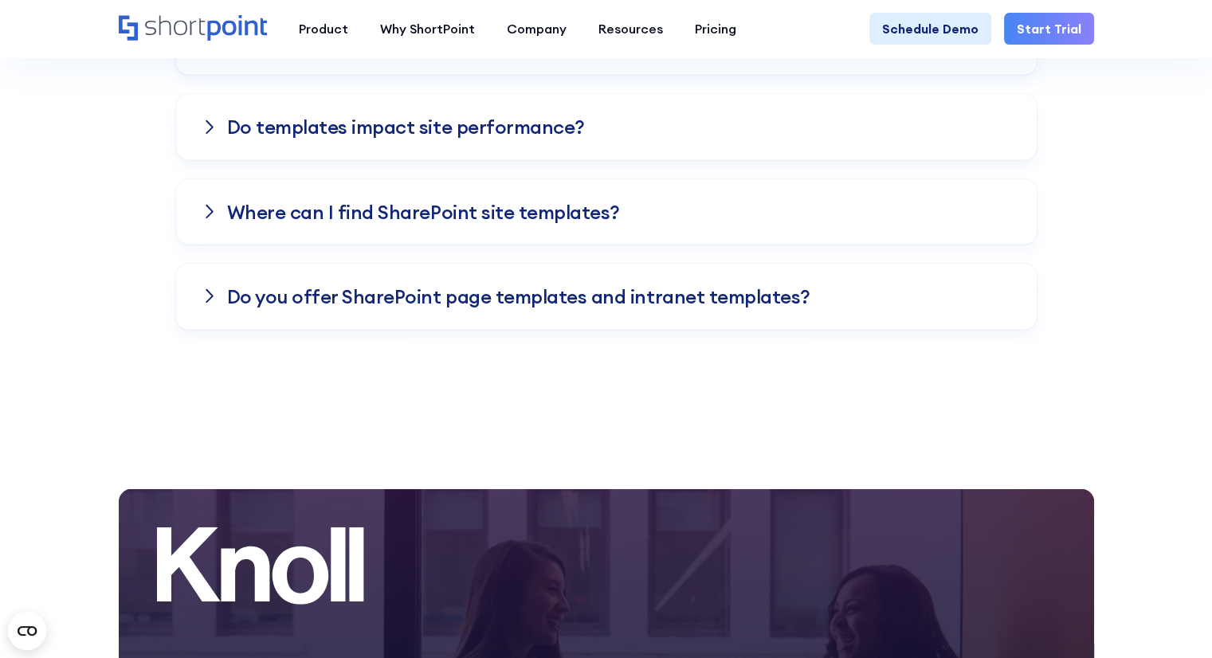
click at [637, 286] on h3 "Do you offer SharePoint page templates and intranet templates?" at bounding box center [518, 296] width 583 height 21
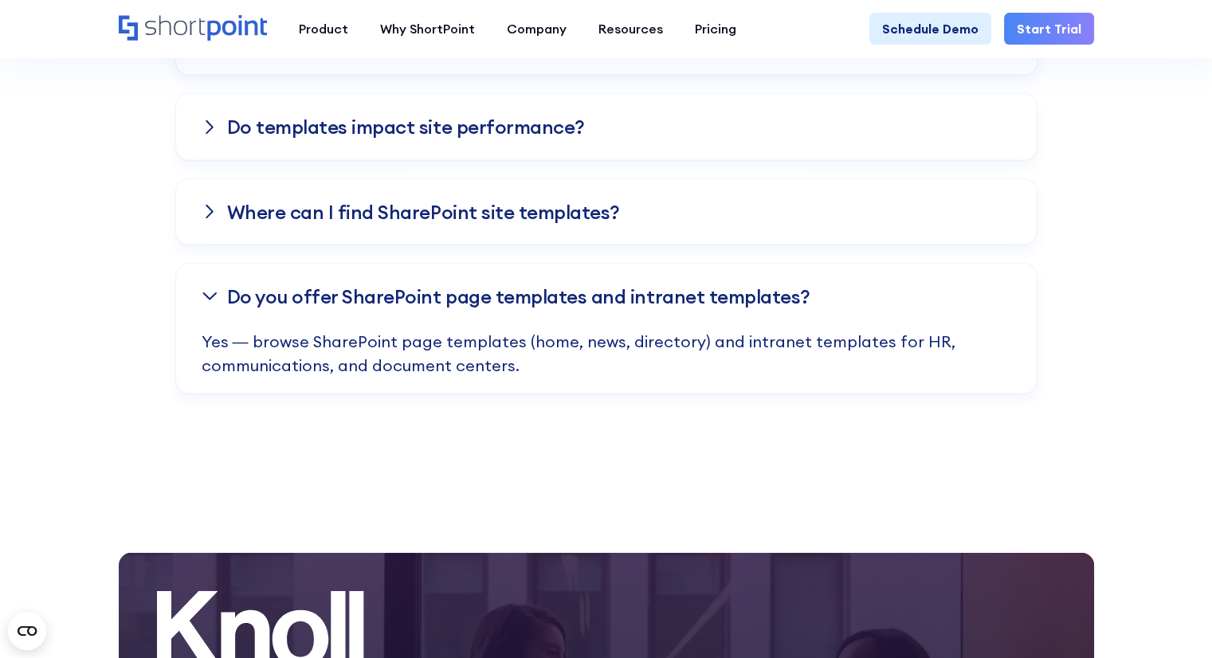
click at [638, 287] on h3 "Do you offer SharePoint page templates and intranet templates?" at bounding box center [518, 296] width 583 height 21
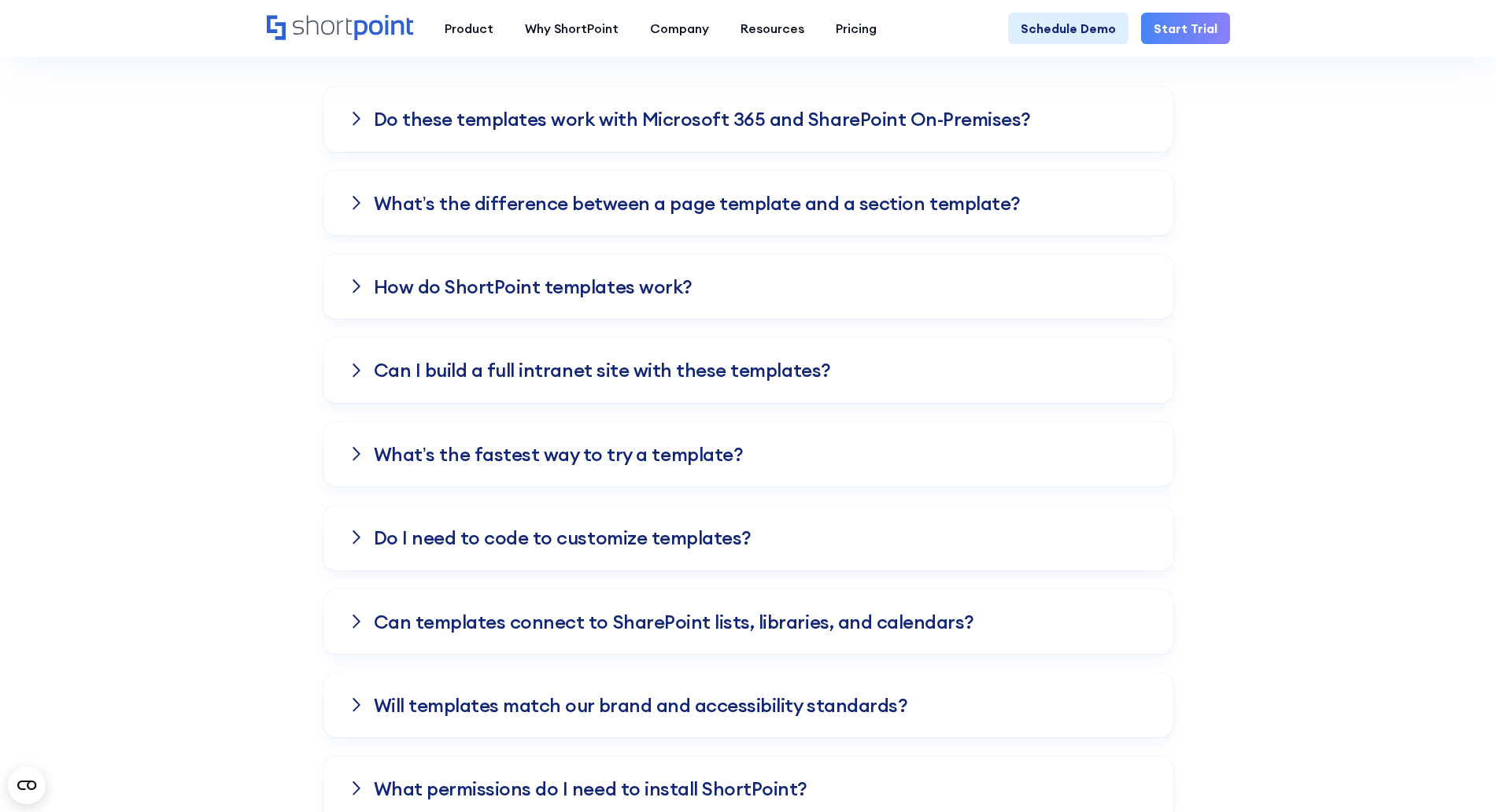
scroll to position [3386, 0]
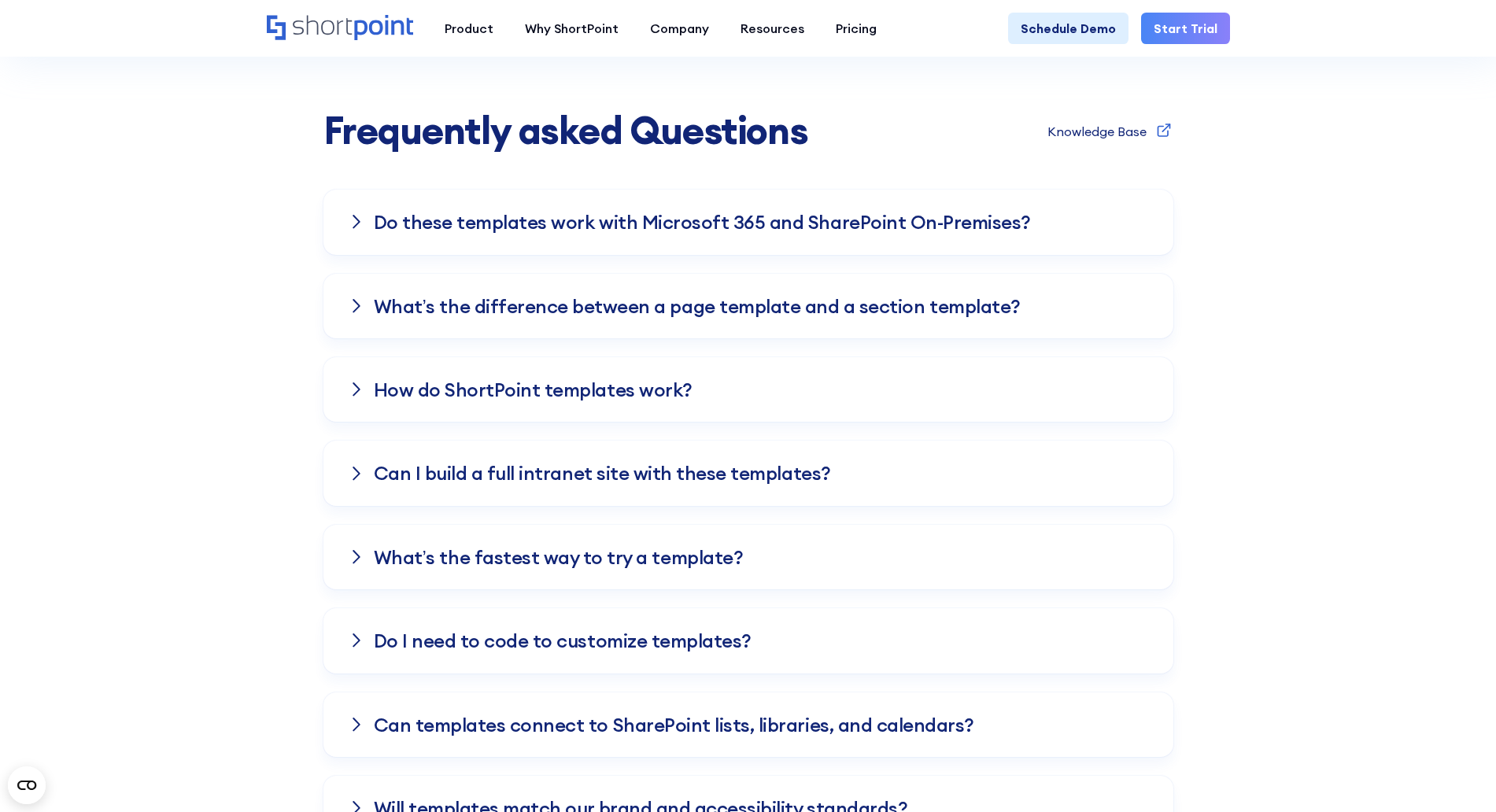
click at [652, 240] on div "Do these templates work with Microsoft 365 and SharePoint On-Premises?" at bounding box center [748, 221] width 850 height 64
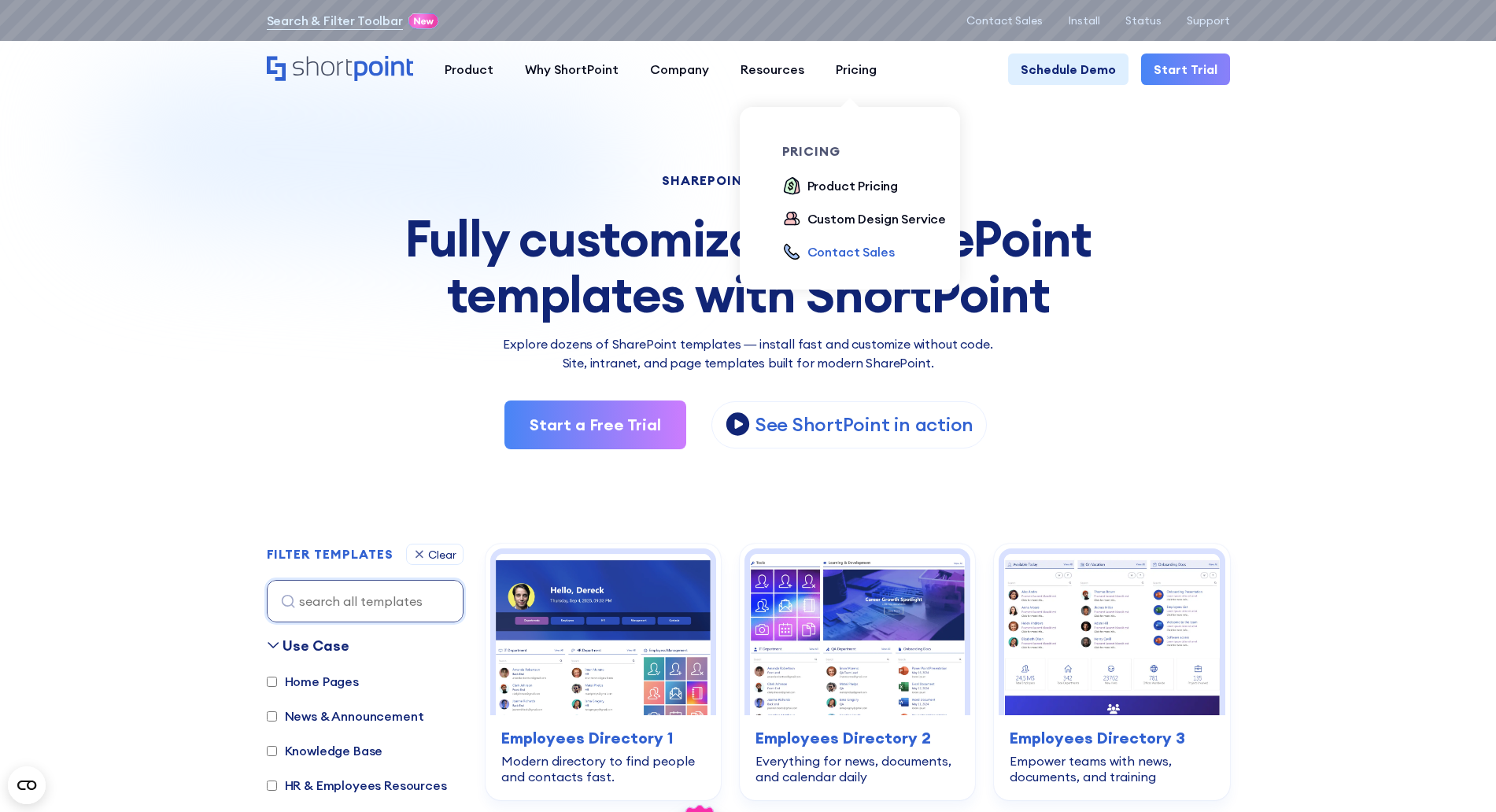
scroll to position [0, 0]
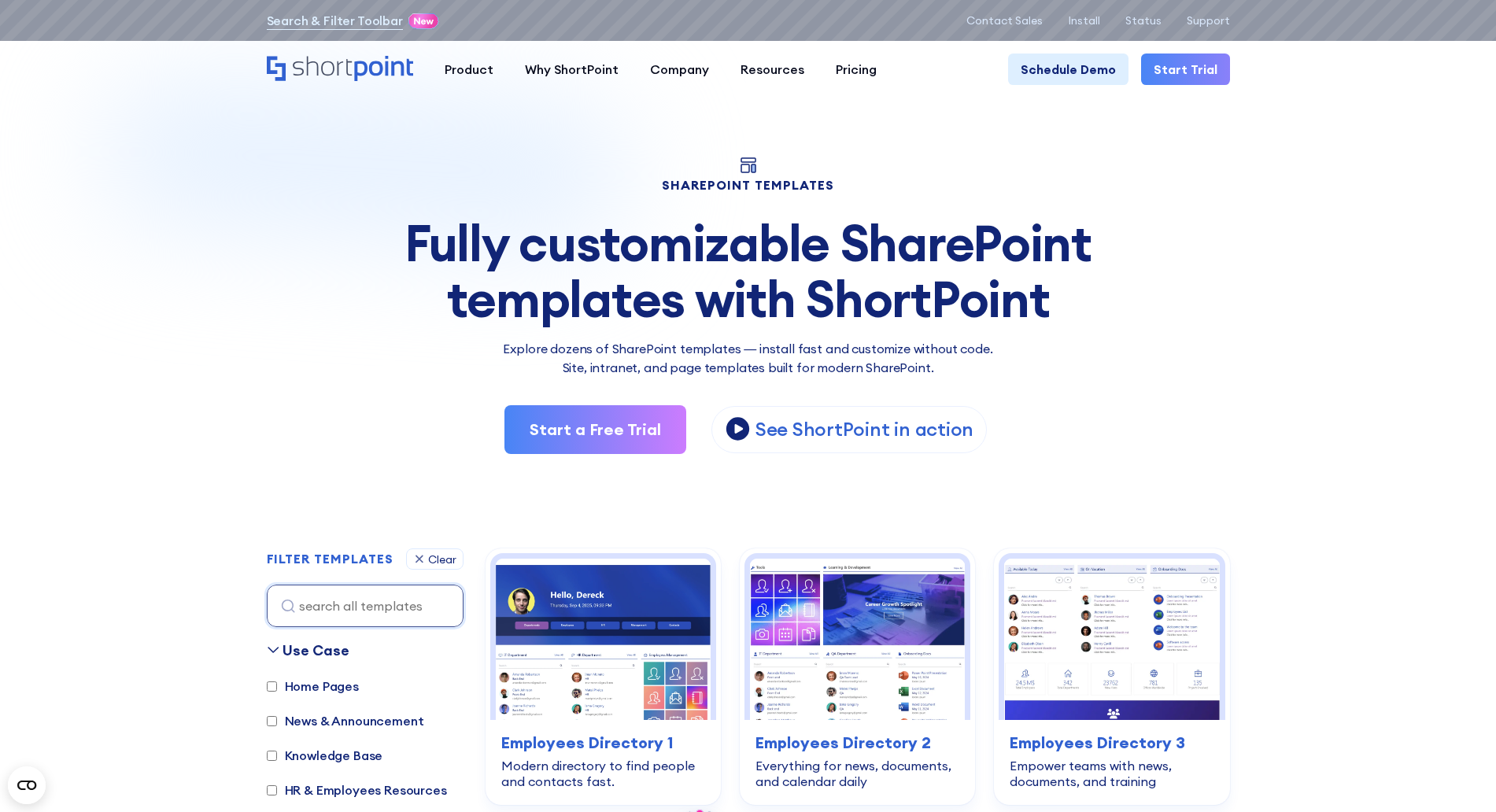
click at [1175, 249] on div "Fully customizable SharePoint templates with ShortPoint" at bounding box center [748, 271] width 963 height 111
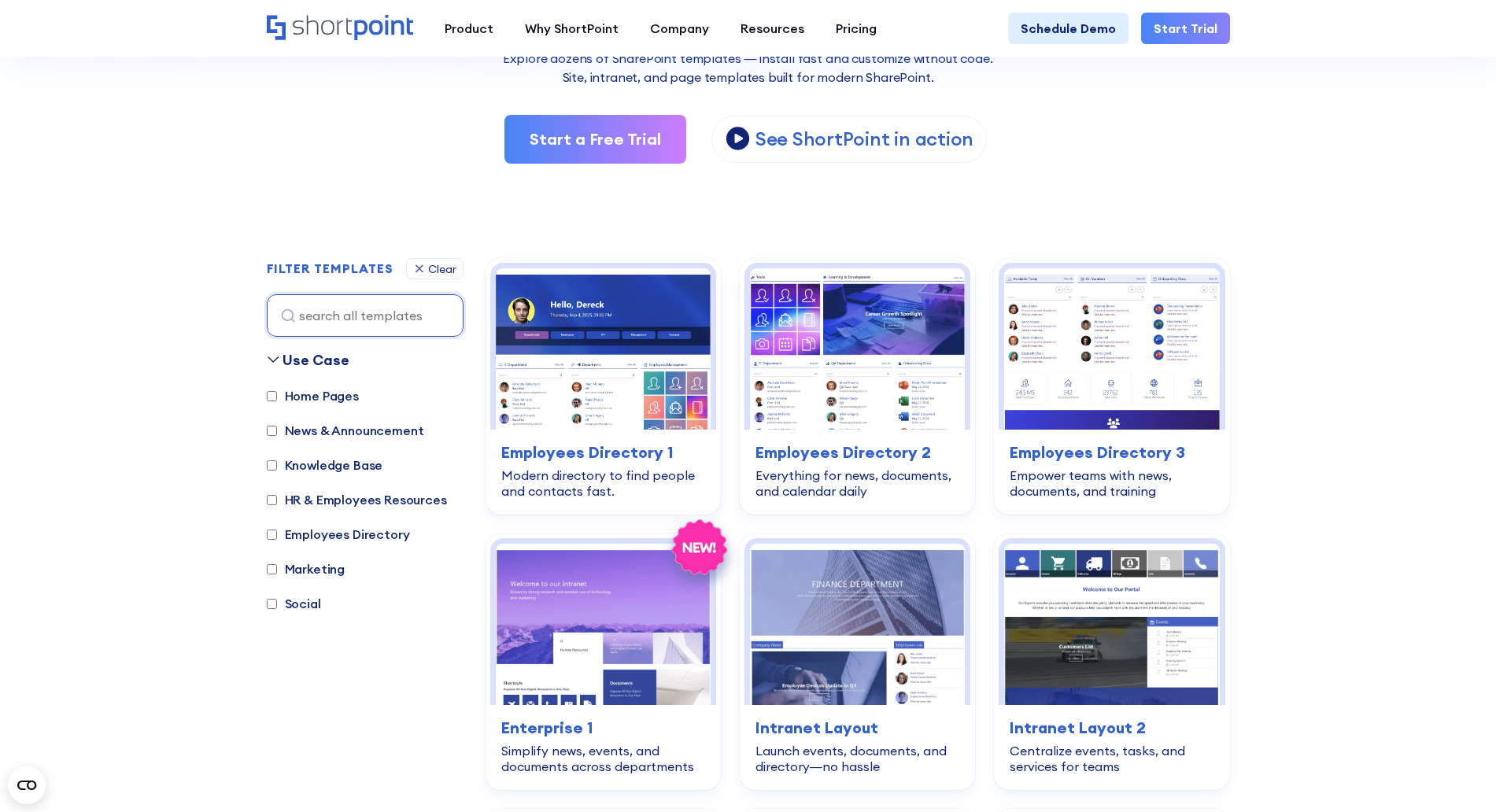
scroll to position [295, 0]
